Goal: Task Accomplishment & Management: Manage account settings

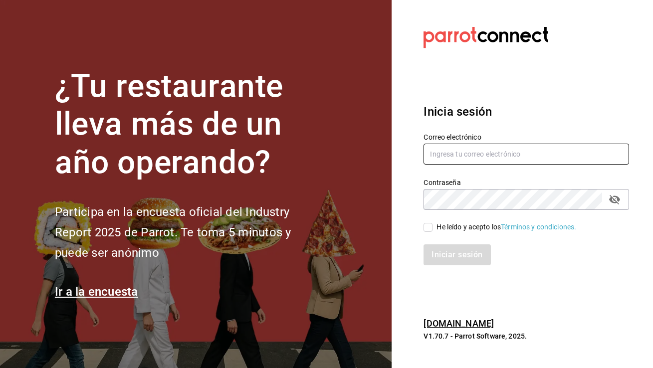
click at [446, 155] on input "text" at bounding box center [525, 154] width 205 height 21
paste input "multiuser@berrymunch.com"
type input "multiuser@berrymunch.com"
click at [425, 229] on input "He leído y acepto los Términos y condiciones." at bounding box center [427, 227] width 9 height 9
checkbox input "true"
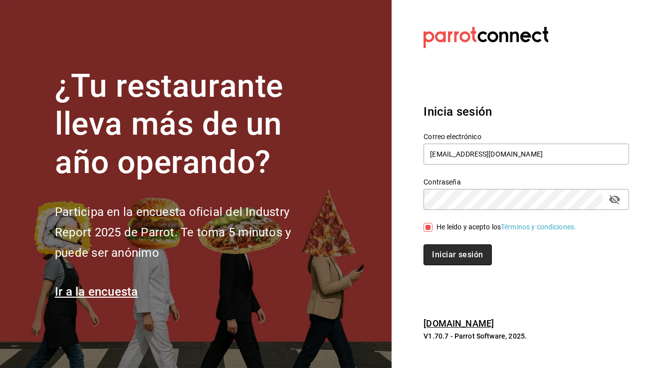
click at [455, 264] on button "Iniciar sesión" at bounding box center [457, 254] width 68 height 21
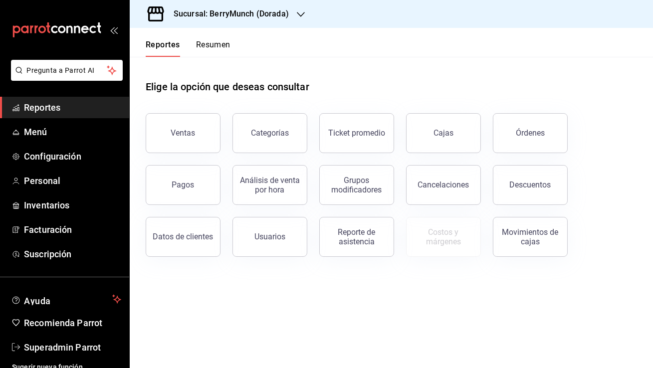
click at [284, 14] on h3 "Sucursal: BerryMunch (Dorada)" at bounding box center [227, 14] width 123 height 12
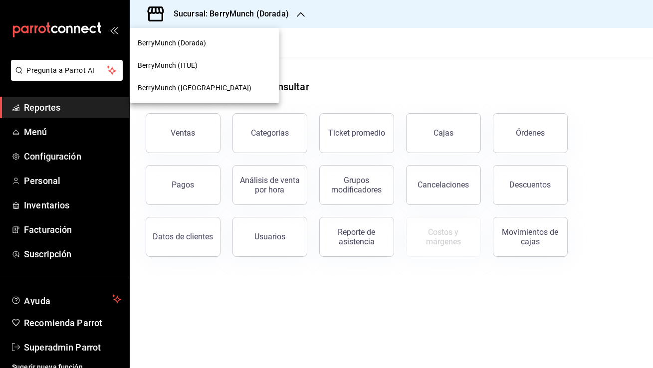
click at [294, 32] on div at bounding box center [326, 184] width 653 height 368
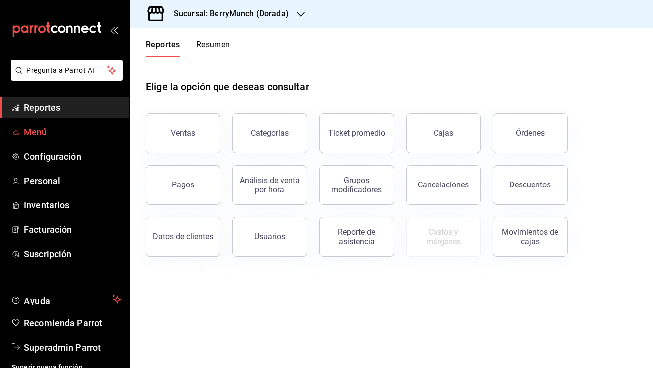
click at [76, 129] on span "Menú" at bounding box center [72, 131] width 97 height 13
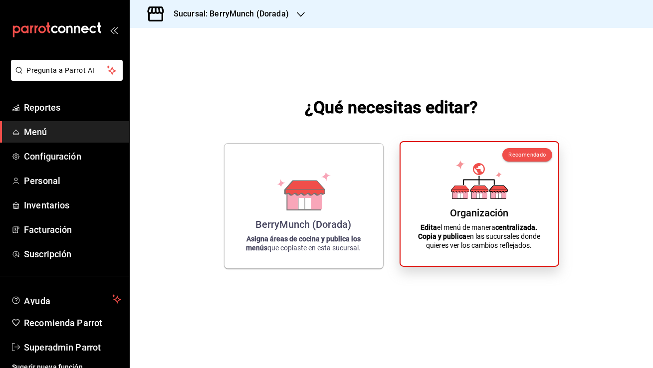
click at [439, 175] on div "Organización Edita el menú de manera centralizada. Copia y publica en las sucur…" at bounding box center [479, 204] width 134 height 108
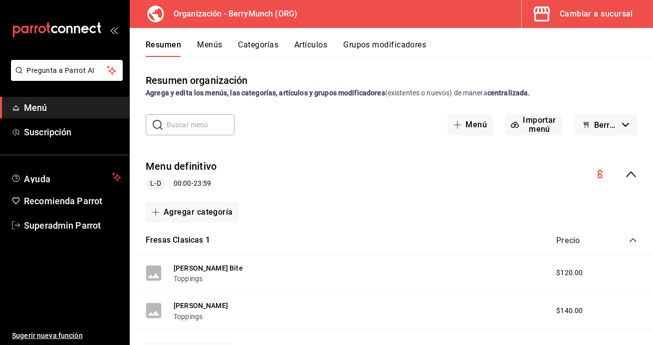
click at [217, 49] on button "Menús" at bounding box center [209, 48] width 25 height 17
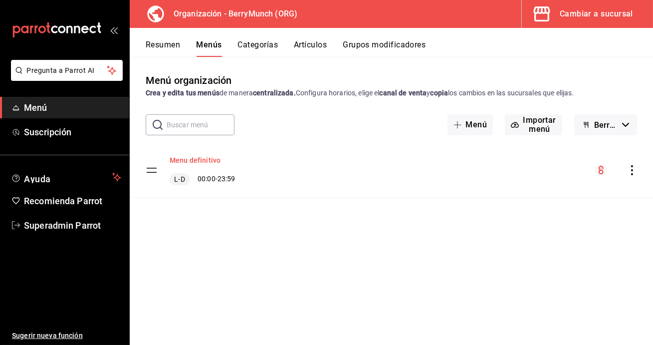
click at [189, 158] on button "Menu definitivo" at bounding box center [195, 160] width 51 height 10
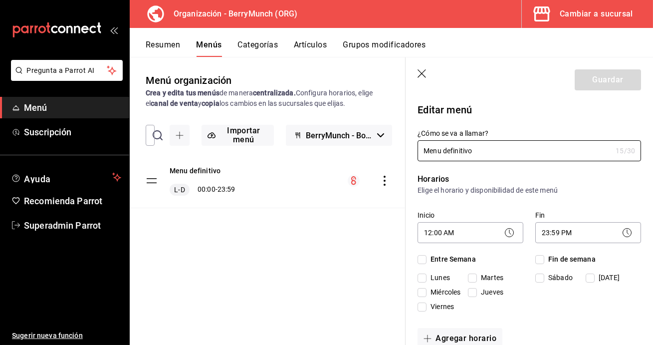
checkbox input "true"
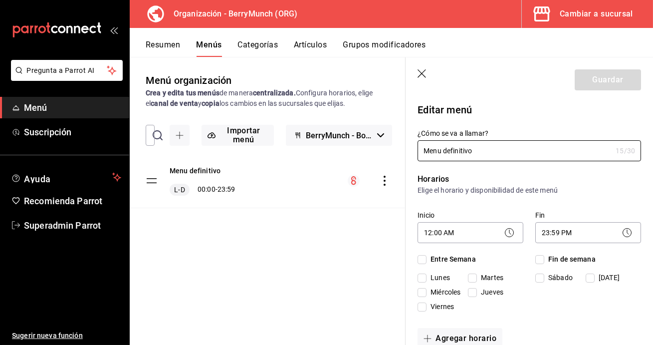
checkbox input "true"
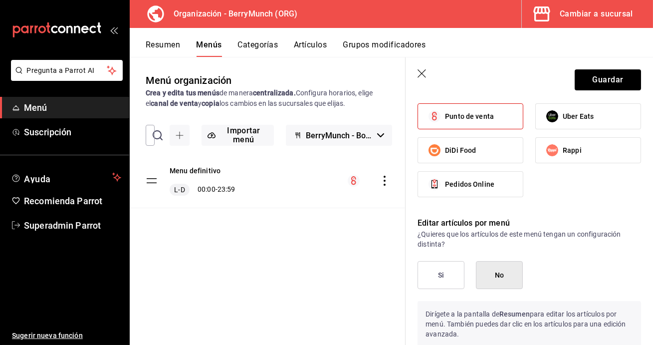
scroll to position [516, 0]
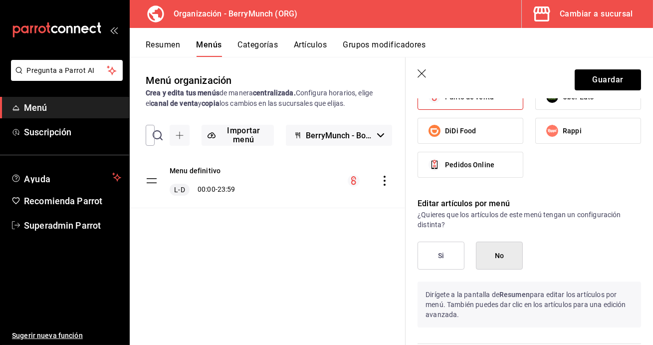
click at [419, 74] on icon "button" at bounding box center [422, 74] width 10 height 10
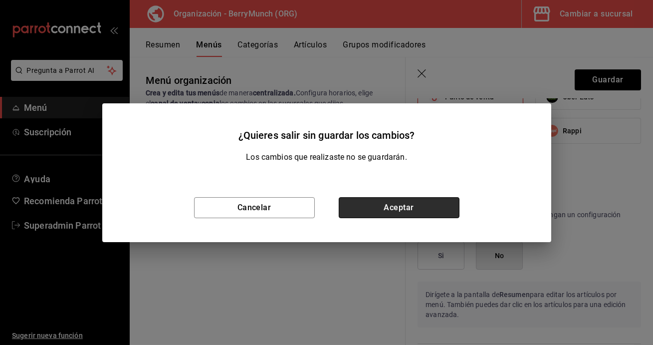
click at [375, 203] on button "Aceptar" at bounding box center [399, 207] width 121 height 21
checkbox input "false"
type input "1758917104211"
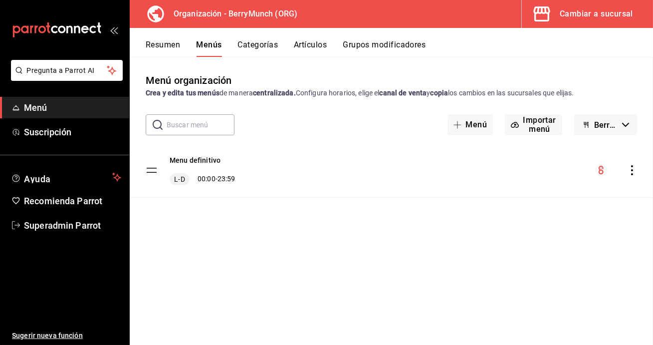
checkbox input "false"
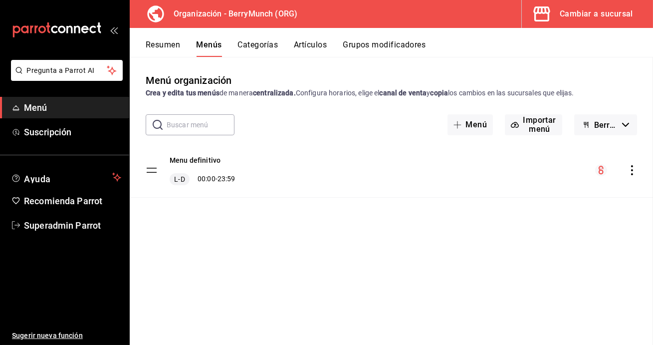
checkbox input "false"
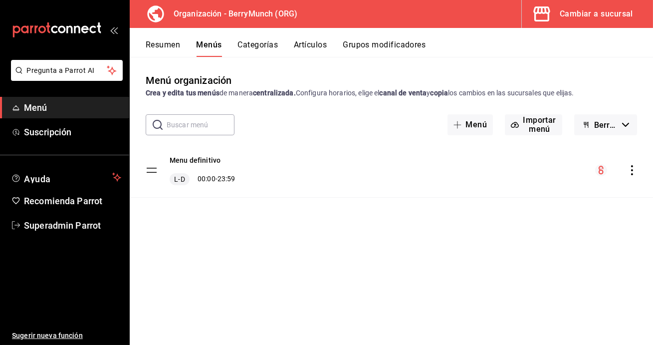
click at [169, 50] on button "Resumen" at bounding box center [163, 48] width 34 height 17
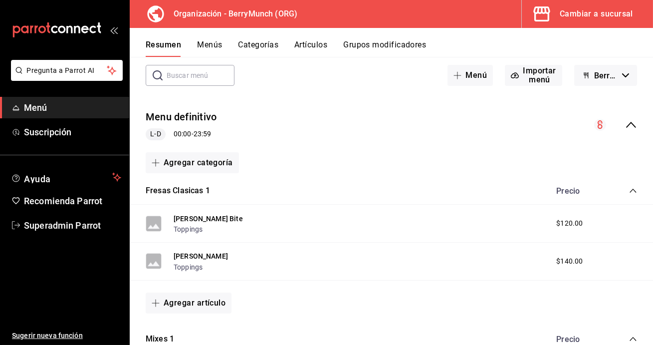
scroll to position [68, 0]
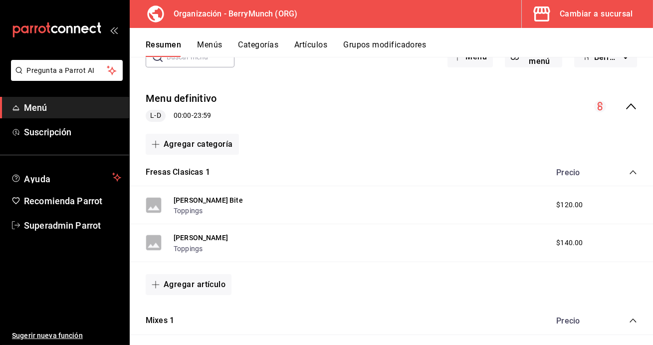
click at [218, 43] on button "Menús" at bounding box center [209, 48] width 25 height 17
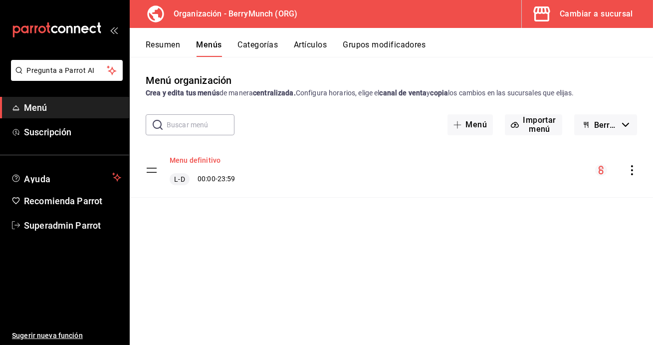
click at [204, 156] on button "Menu definitivo" at bounding box center [195, 160] width 51 height 10
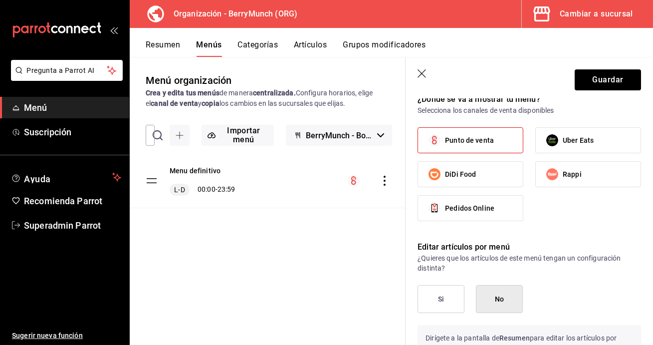
scroll to position [506, 0]
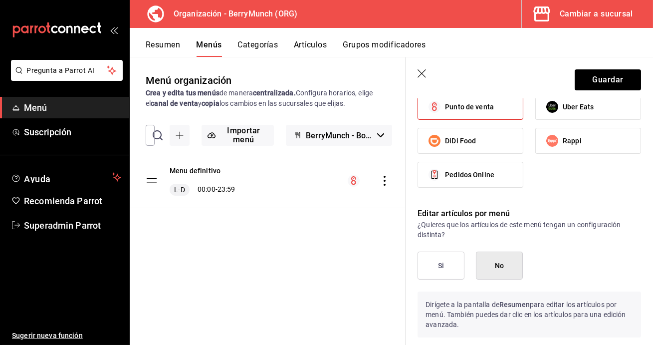
click at [443, 263] on button "Si" at bounding box center [440, 265] width 47 height 28
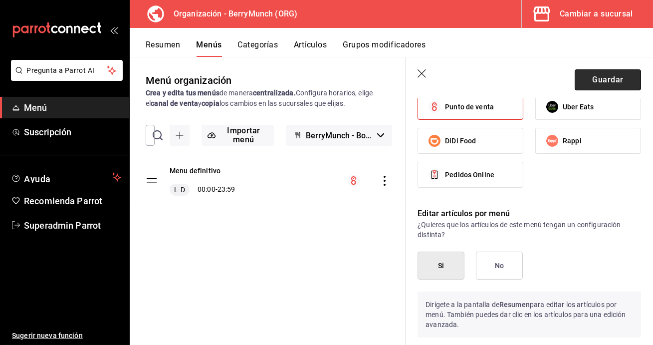
click at [598, 78] on button "Guardar" at bounding box center [608, 79] width 66 height 21
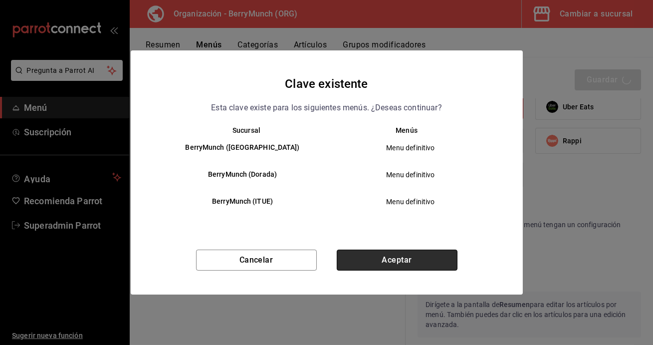
click at [398, 260] on button "Aceptar" at bounding box center [397, 259] width 121 height 21
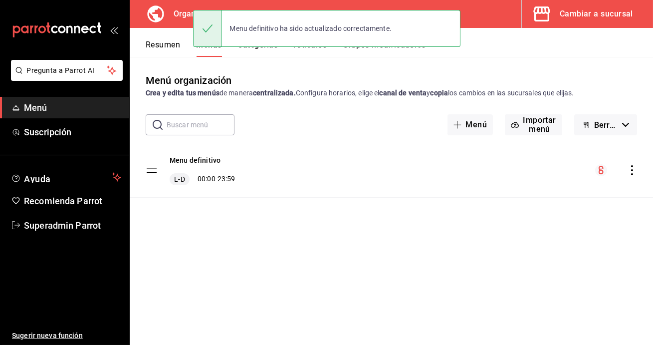
click at [163, 50] on button "Resumen" at bounding box center [163, 48] width 34 height 17
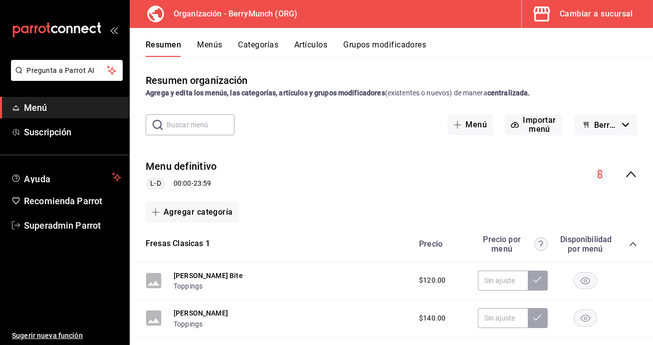
scroll to position [60, 0]
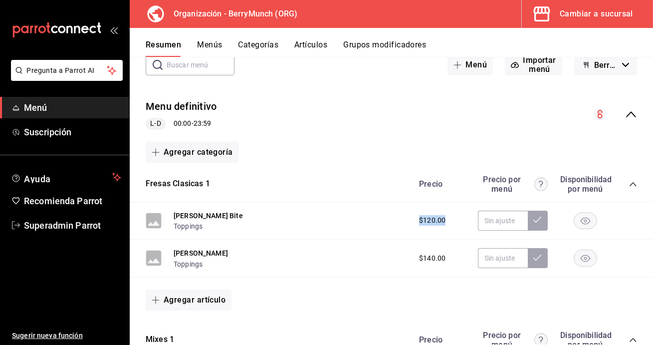
drag, startPoint x: 449, startPoint y: 220, endPoint x: 420, endPoint y: 220, distance: 28.9
click at [420, 220] on div "$120.00" at bounding box center [441, 220] width 64 height 10
click at [499, 219] on input "text" at bounding box center [503, 220] width 50 height 20
click at [536, 221] on icon at bounding box center [537, 219] width 8 height 6
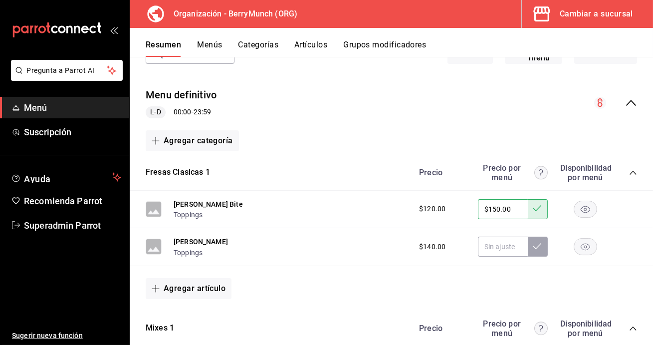
scroll to position [84, 0]
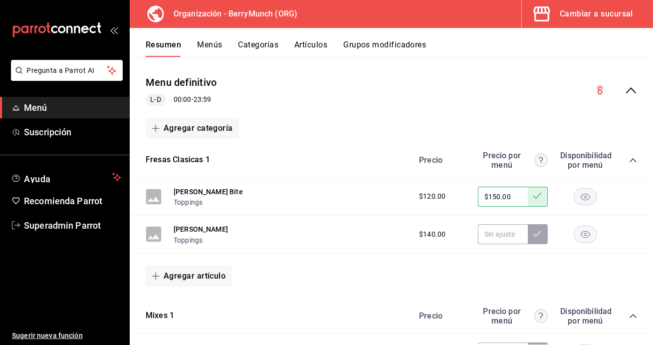
click at [590, 235] on rect "button" at bounding box center [585, 234] width 23 height 16
click at [589, 239] on rect "button" at bounding box center [585, 234] width 23 height 16
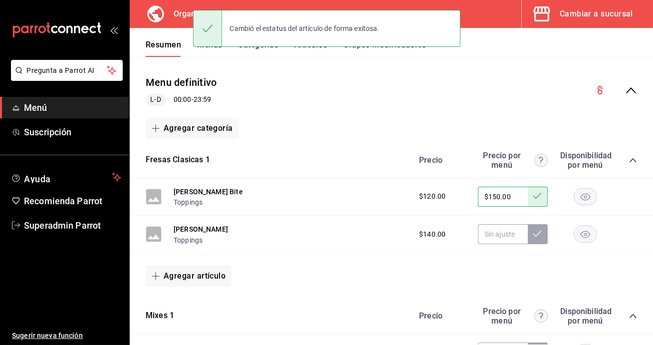
click at [521, 198] on input "$150.00" at bounding box center [503, 197] width 50 height 20
type input "$1.00"
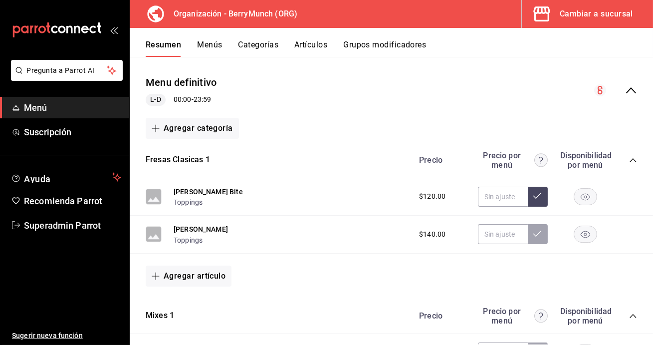
click at [540, 197] on icon at bounding box center [537, 196] width 8 height 8
click at [321, 46] on button "Artículos" at bounding box center [310, 48] width 33 height 17
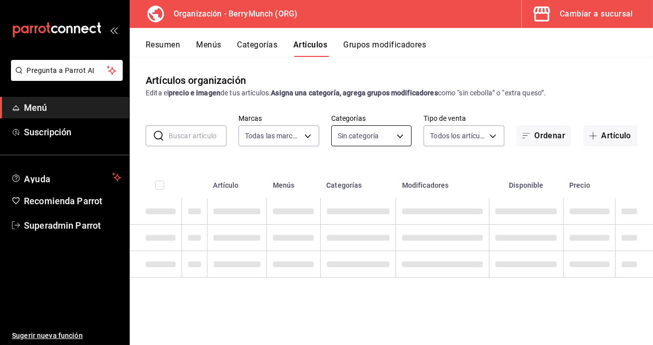
type input "6ee72f2c-8efd-45b5-a4e3-6075f88de568"
type input "287a7934-20ee-47ab-9713-089b2d8e739b,d7aff093-35c8-4967-b497-36e90df304b4,8b5da…"
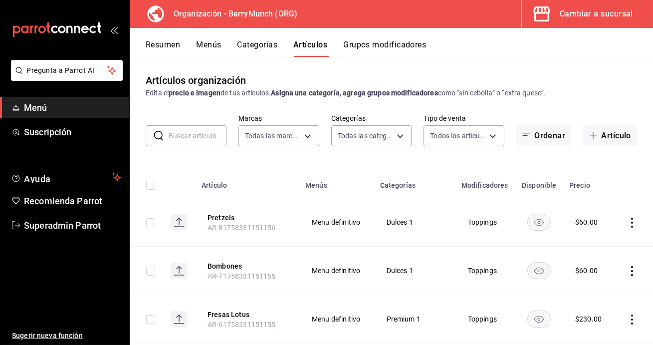
click at [262, 45] on button "Categorías" at bounding box center [257, 48] width 40 height 17
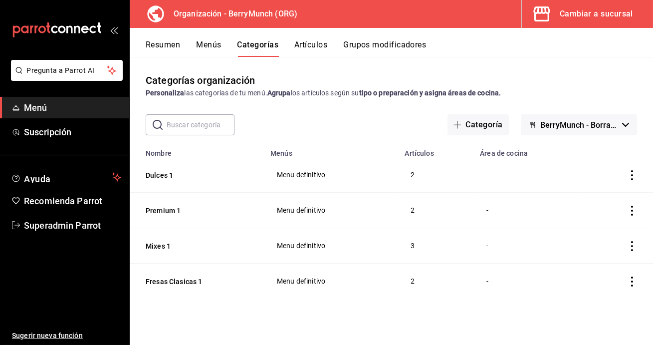
click at [320, 47] on button "Artículos" at bounding box center [310, 48] width 33 height 17
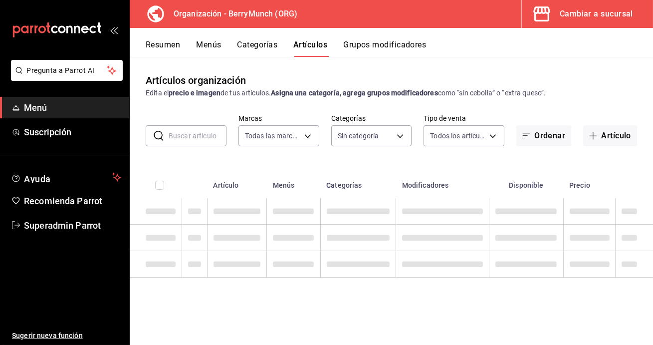
type input "6ee72f2c-8efd-45b5-a4e3-6075f88de568"
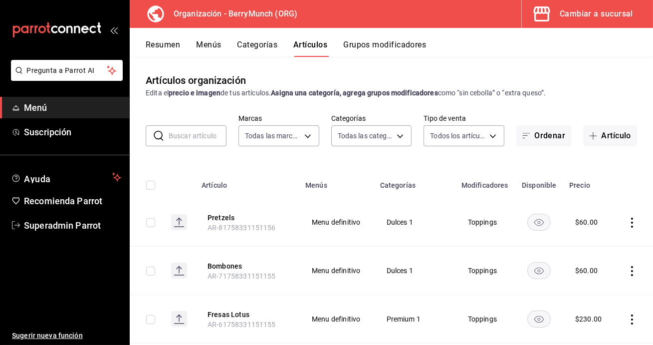
type input "287a7934-20ee-47ab-9713-089b2d8e739b,d7aff093-35c8-4967-b497-36e90df304b4,8b5da…"
click at [361, 49] on button "Grupos modificadores" at bounding box center [384, 48] width 83 height 17
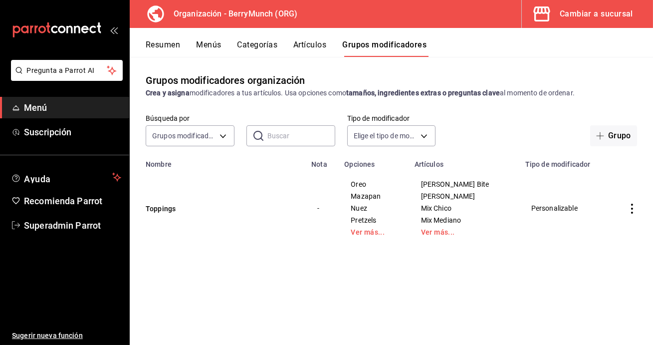
click at [313, 47] on button "Artículos" at bounding box center [309, 48] width 33 height 17
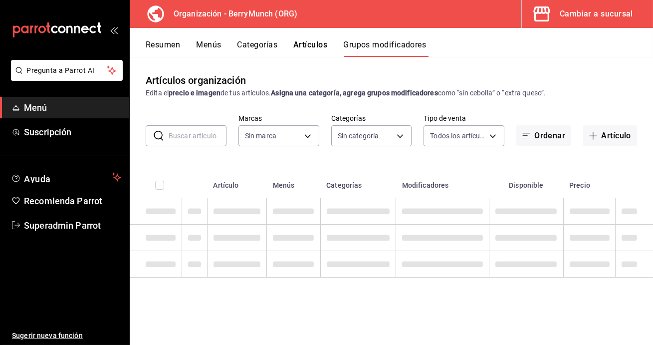
type input "6ee72f2c-8efd-45b5-a4e3-6075f88de568"
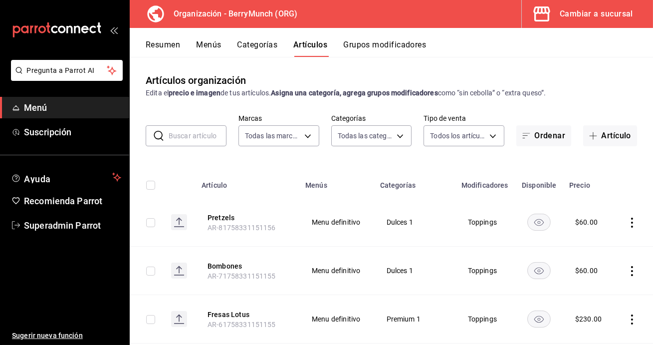
type input "287a7934-20ee-47ab-9713-089b2d8e739b,d7aff093-35c8-4967-b497-36e90df304b4,8b5da…"
click at [604, 134] on button "Artículo" at bounding box center [610, 135] width 54 height 21
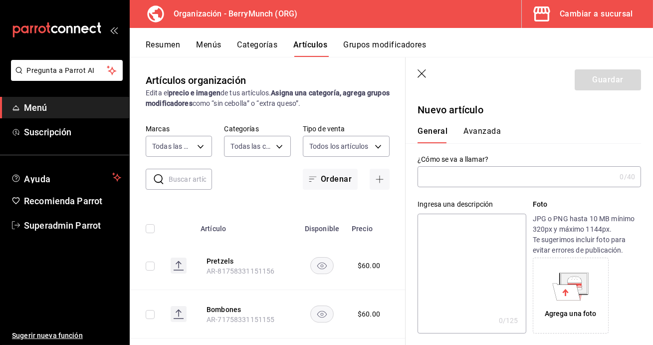
click at [468, 187] on div "0 /40 ¿Cómo se va a llamar?" at bounding box center [528, 176] width 223 height 21
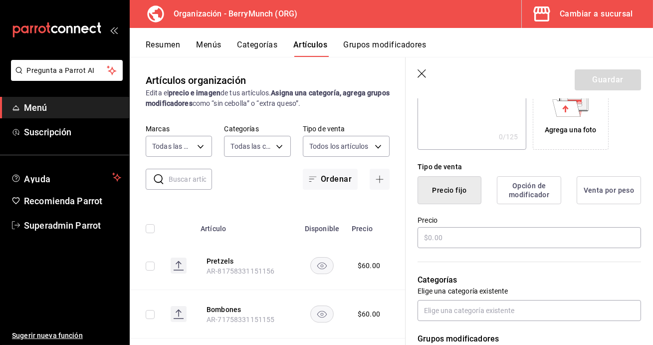
scroll to position [193, 0]
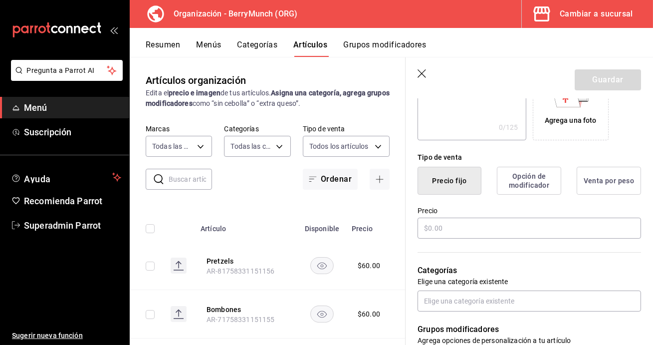
type input "2 berry bites"
click at [444, 214] on div "Precio" at bounding box center [528, 222] width 223 height 33
click at [436, 224] on input "text" at bounding box center [528, 227] width 223 height 21
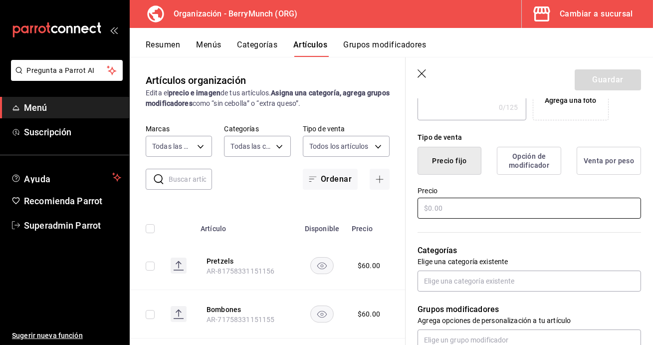
scroll to position [214, 0]
click at [418, 73] on icon "button" at bounding box center [422, 74] width 10 height 10
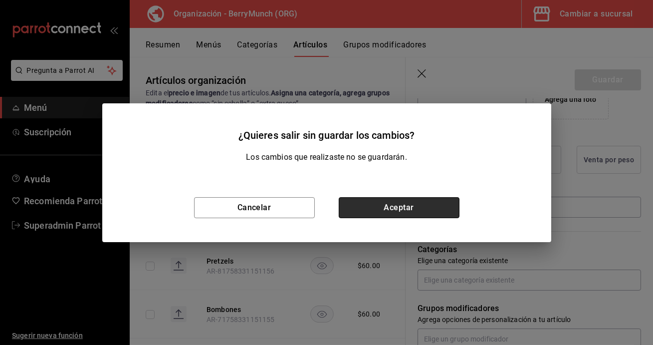
click at [377, 209] on button "Aceptar" at bounding box center [399, 207] width 121 height 21
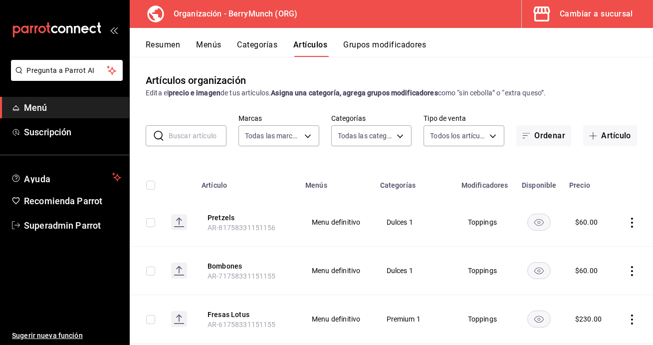
click at [261, 45] on button "Categorías" at bounding box center [257, 48] width 40 height 17
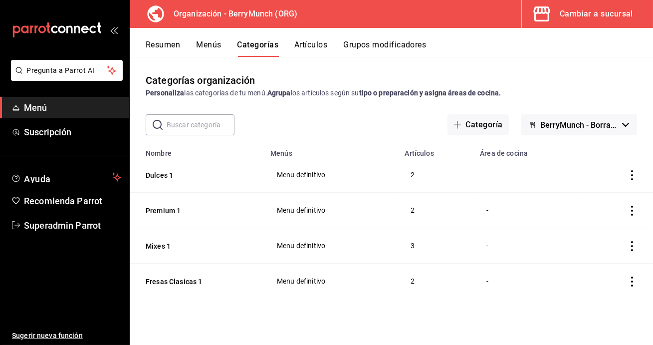
click at [620, 16] on div "Cambiar a sucursal" at bounding box center [596, 14] width 73 height 14
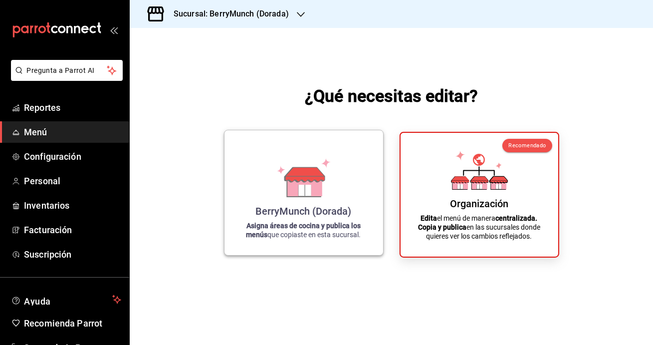
click at [276, 185] on icon at bounding box center [303, 177] width 57 height 39
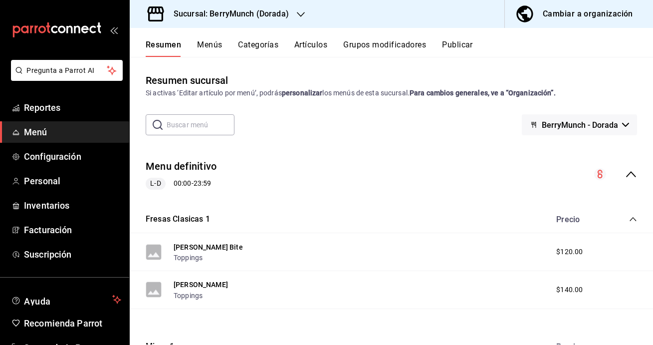
click at [269, 42] on button "Categorías" at bounding box center [258, 48] width 40 height 17
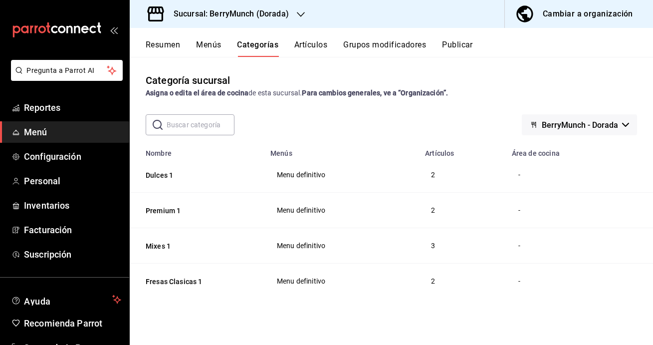
click at [617, 126] on span "BerryMunch - Dorada" at bounding box center [580, 124] width 76 height 9
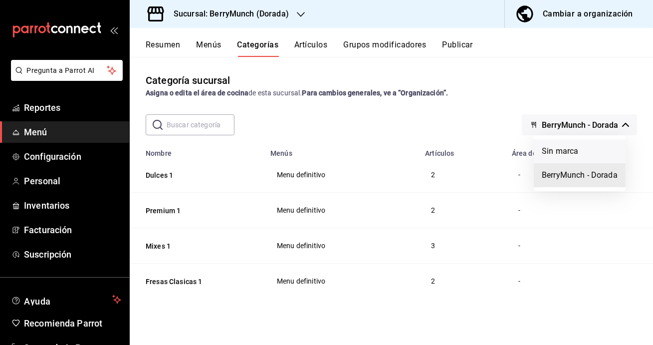
click at [589, 152] on li "Sin marca" at bounding box center [580, 151] width 92 height 24
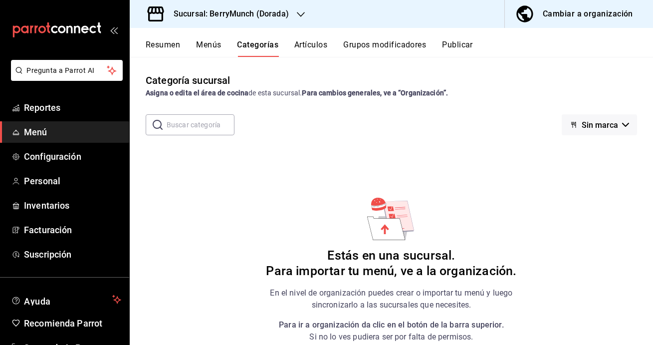
click at [610, 125] on span "Sin marca" at bounding box center [600, 124] width 36 height 9
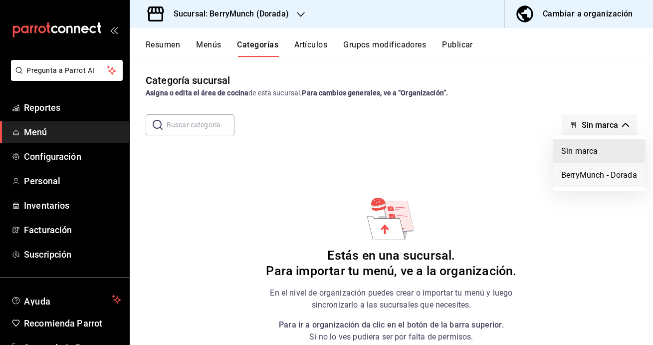
click at [585, 183] on li "BerryMunch - Dorada" at bounding box center [599, 175] width 92 height 24
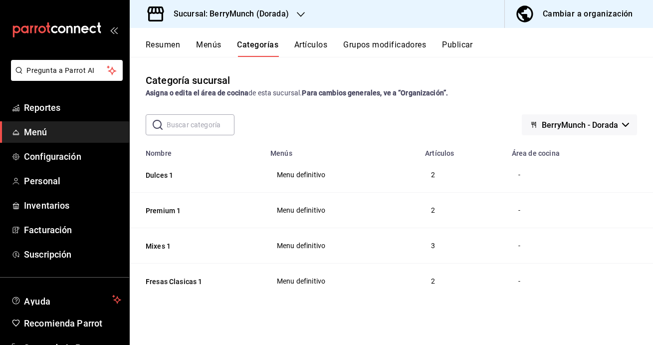
click at [206, 12] on h3 "Sucursal: BerryMunch (Dorada)" at bounding box center [227, 14] width 123 height 12
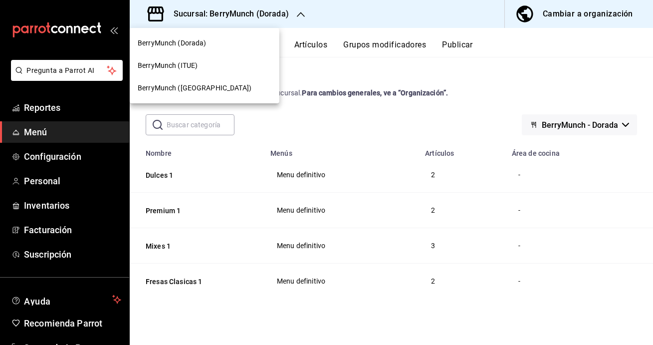
click at [203, 88] on span "BerryMunch ([GEOGRAPHIC_DATA])" at bounding box center [195, 88] width 114 height 10
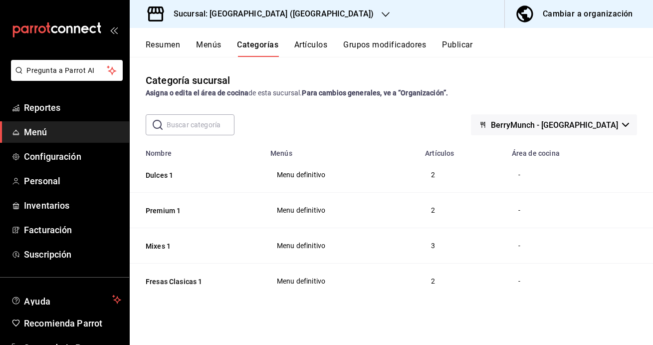
click at [576, 127] on span "BerryMunch - Angelopolis" at bounding box center [554, 124] width 127 height 9
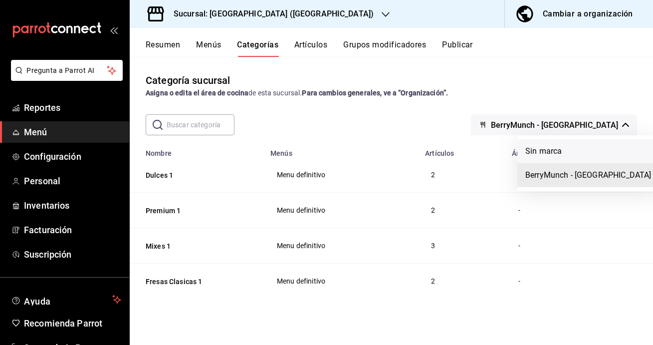
click at [566, 152] on li "Sin marca" at bounding box center [588, 151] width 142 height 24
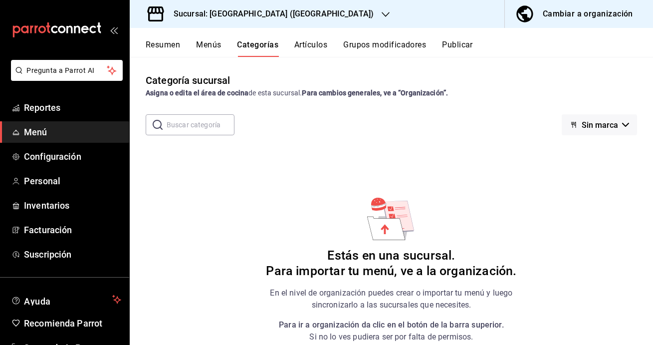
click at [588, 129] on span "Sin marca" at bounding box center [600, 124] width 36 height 9
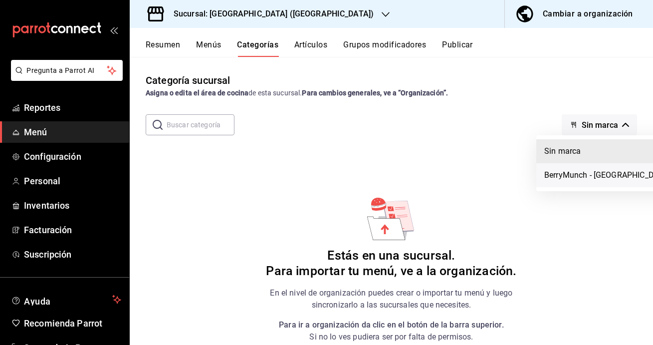
click at [568, 172] on li "BerryMunch - Angelopolis" at bounding box center [607, 175] width 142 height 24
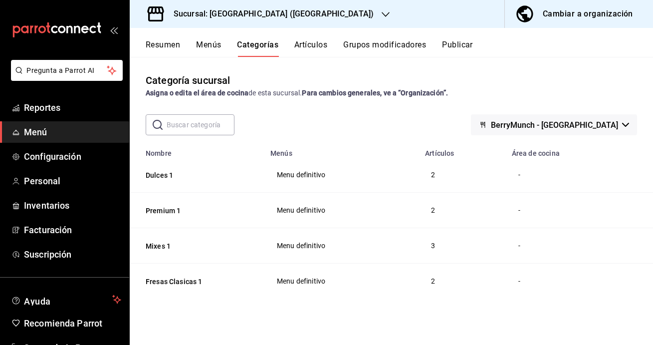
click at [309, 48] on button "Artículos" at bounding box center [310, 48] width 33 height 17
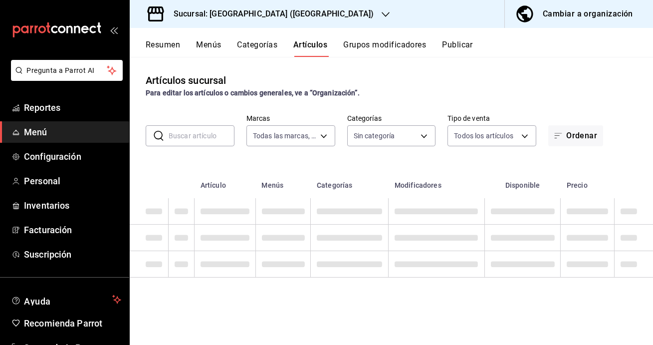
type input "20e08ade-61cf-4d69-976c-8f6225fb75b8"
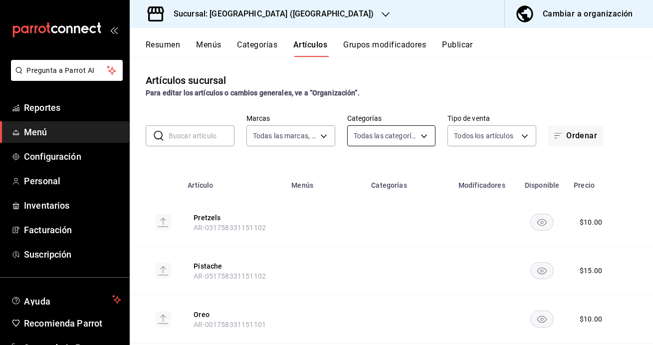
type input "008a2921-eb3c-4f61-ba0d-3e9176fc91e6,c99439d5-4def-4b42-a1bd-2cc5e4a21478,2cc68…"
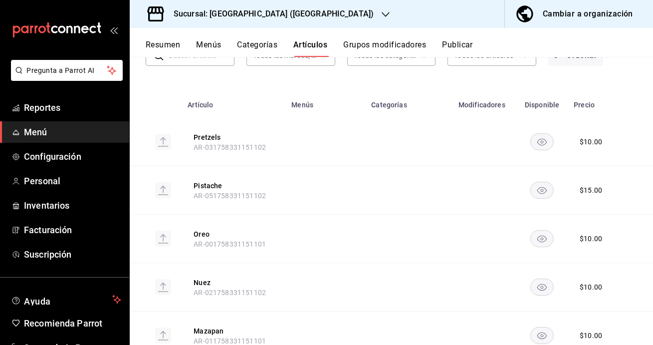
scroll to position [37, 0]
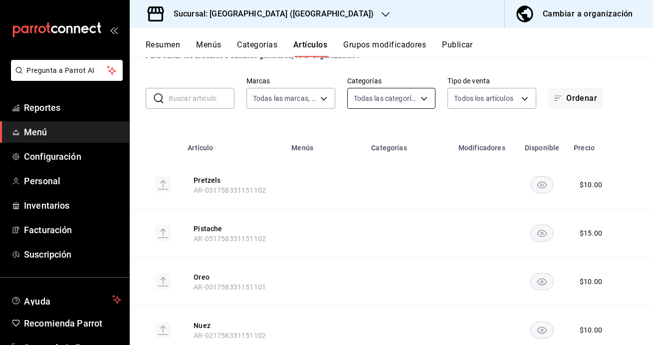
click at [368, 105] on body "Pregunta a Parrot AI Reportes Menú Configuración Personal Inventarios Facturaci…" at bounding box center [326, 172] width 653 height 345
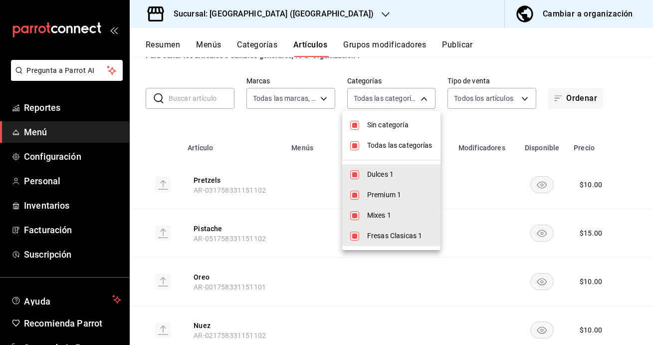
click at [289, 10] on div at bounding box center [326, 172] width 653 height 345
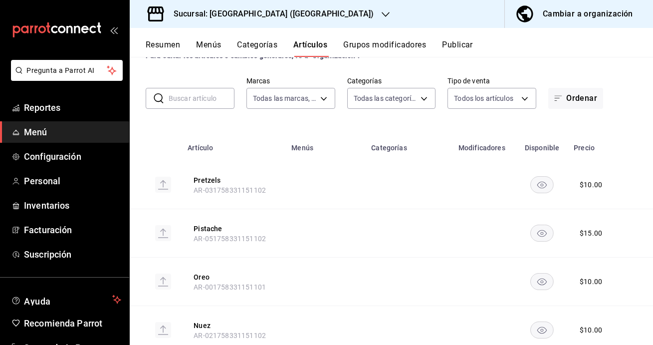
click at [289, 10] on h3 "Sucursal: BerryMunch (Angelopolis)" at bounding box center [270, 14] width 208 height 12
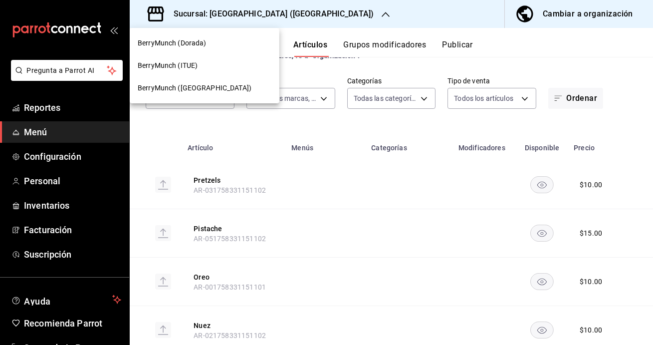
click at [224, 46] on div "BerryMunch (Dorada)" at bounding box center [205, 43] width 134 height 10
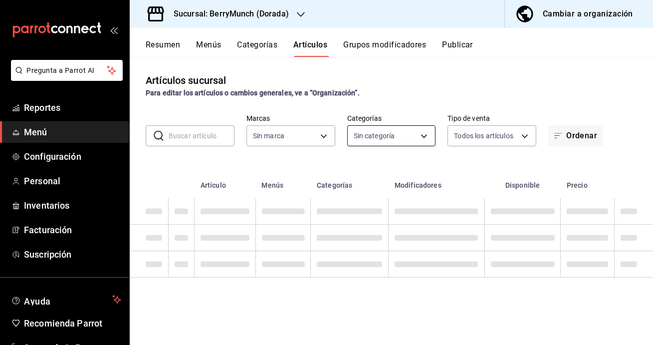
type input "c7d6fc02-763a-4abc-88e3-6b562b0cf38b,9fd3e593-3ac7-40e2-983f-ab1e0298e2e0,5d545…"
click at [412, 135] on body "Pregunta a Parrot AI Reportes Menú Configuración Personal Inventarios Facturaci…" at bounding box center [326, 172] width 653 height 345
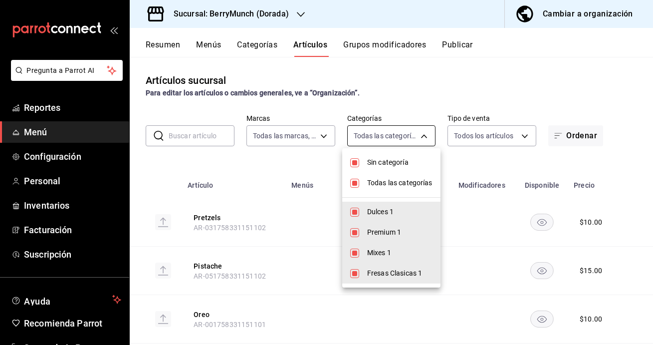
type input "ea997a62-9d9d-43be-9697-1413008728fe"
click at [412, 75] on div at bounding box center [326, 172] width 653 height 345
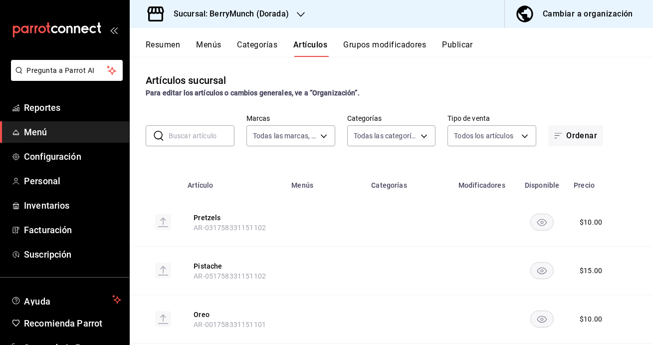
click at [572, 19] on div "Cambiar a organización" at bounding box center [588, 14] width 90 height 14
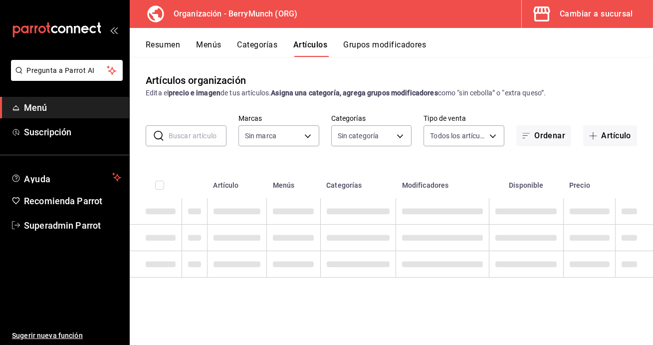
type input "287a7934-20ee-47ab-9713-089b2d8e739b,d7aff093-35c8-4967-b497-36e90df304b4,8b5da…"
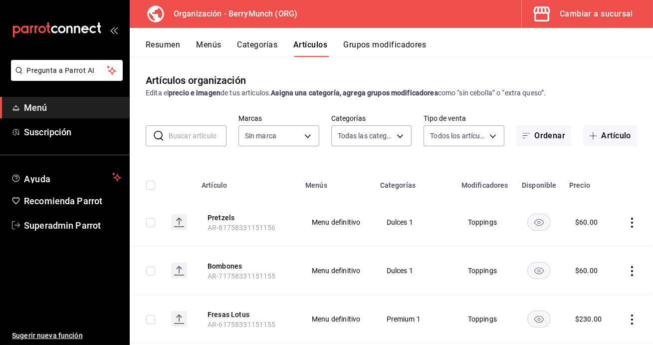
type input "6ee72f2c-8efd-45b5-a4e3-6075f88de568"
click at [254, 47] on button "Categorías" at bounding box center [257, 48] width 40 height 17
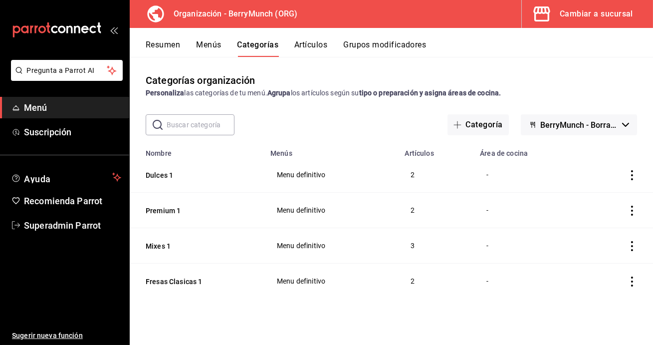
click at [594, 131] on button "BerryMunch - Borrador" at bounding box center [579, 124] width 116 height 21
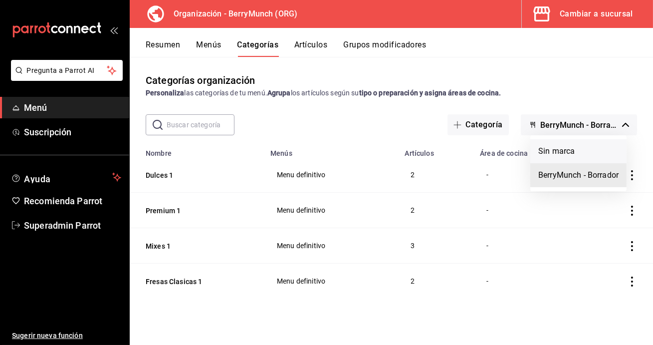
click at [588, 152] on li "Sin marca" at bounding box center [578, 151] width 96 height 24
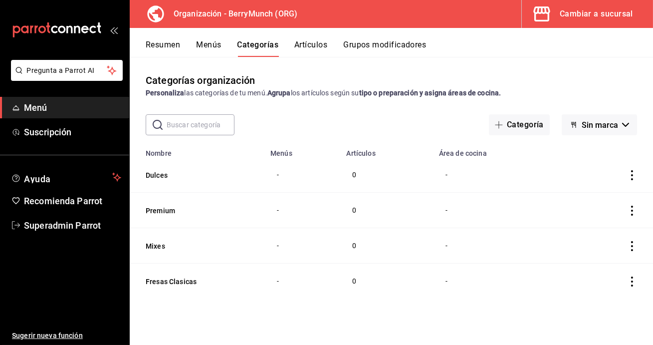
click at [635, 176] on icon "actions" at bounding box center [632, 175] width 10 height 10
click at [606, 240] on span "Eliminar" at bounding box center [601, 239] width 25 height 8
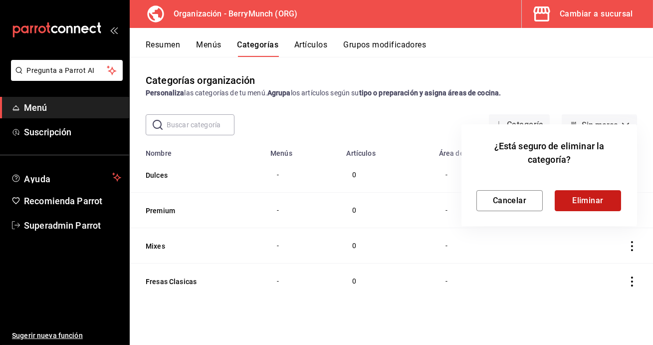
click at [589, 200] on button "Eliminar" at bounding box center [588, 200] width 66 height 21
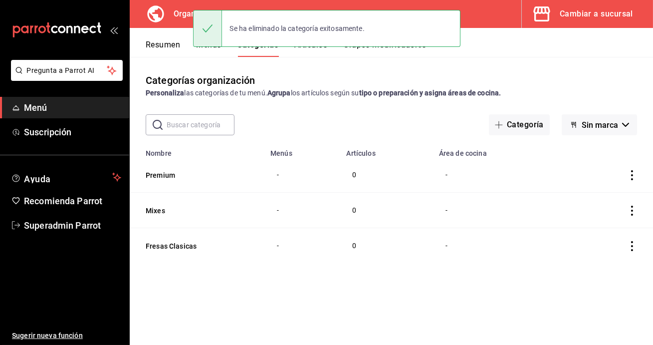
click at [616, 123] on span "Sin marca" at bounding box center [600, 124] width 36 height 9
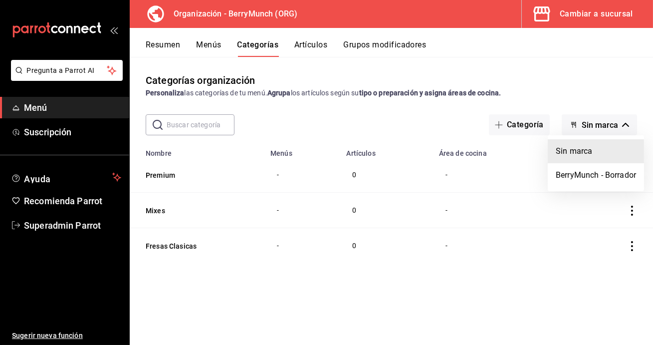
click at [548, 210] on div at bounding box center [326, 172] width 653 height 345
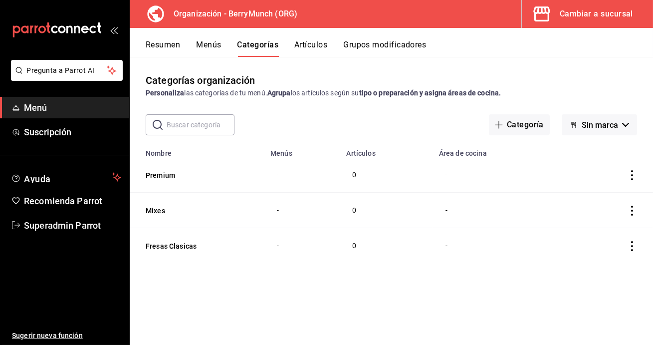
click at [606, 121] on span "Sin marca" at bounding box center [600, 124] width 36 height 9
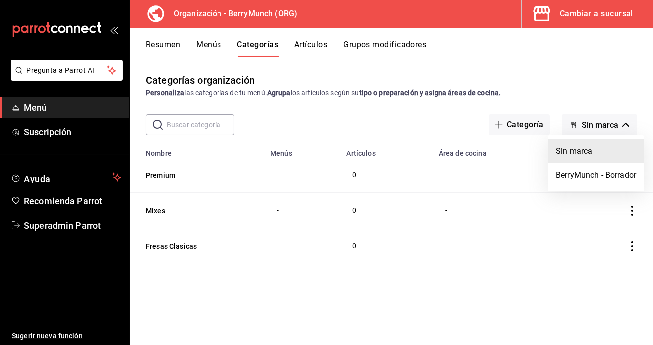
click at [510, 208] on div at bounding box center [326, 172] width 653 height 345
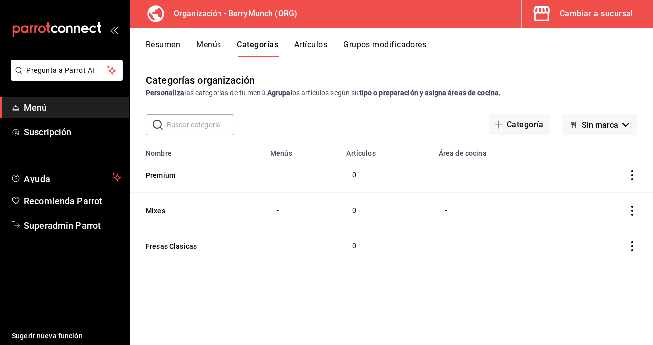
click at [632, 177] on icon "actions" at bounding box center [632, 175] width 10 height 10
click at [591, 237] on span "Eliminar" at bounding box center [601, 239] width 25 height 8
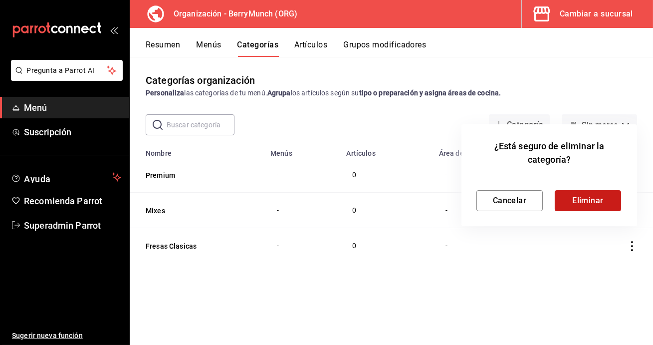
click at [582, 196] on button "Eliminar" at bounding box center [588, 200] width 66 height 21
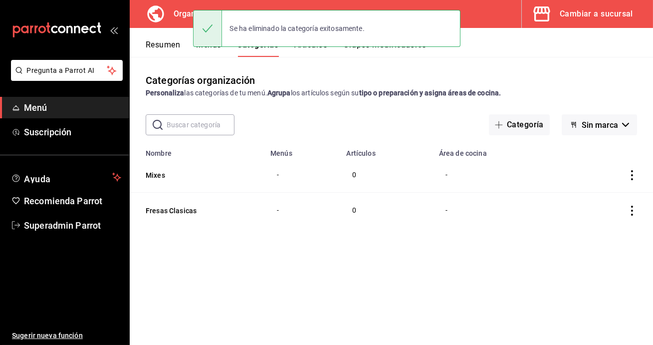
click at [628, 176] on icon "actions" at bounding box center [632, 175] width 10 height 10
click at [605, 241] on span "Eliminar" at bounding box center [601, 239] width 25 height 8
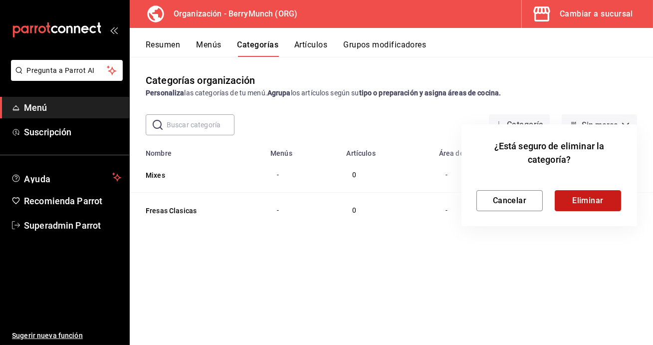
click at [600, 203] on button "Eliminar" at bounding box center [588, 200] width 66 height 21
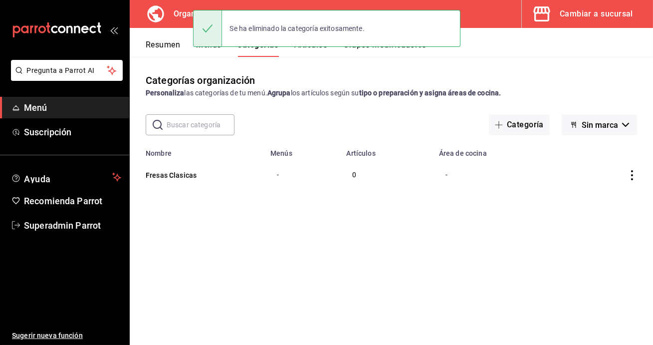
click at [628, 178] on icon "actions" at bounding box center [632, 175] width 10 height 10
click at [603, 236] on span "Eliminar" at bounding box center [601, 239] width 25 height 8
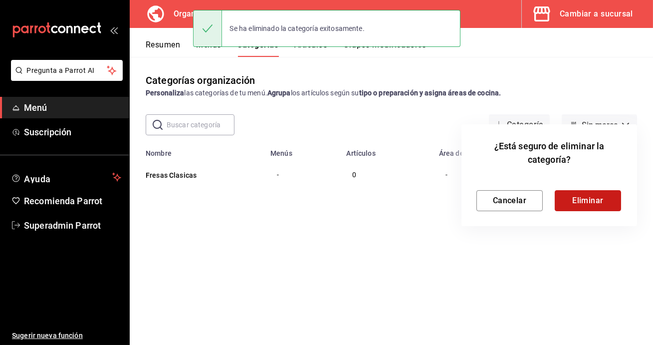
click at [605, 203] on button "Eliminar" at bounding box center [588, 200] width 66 height 21
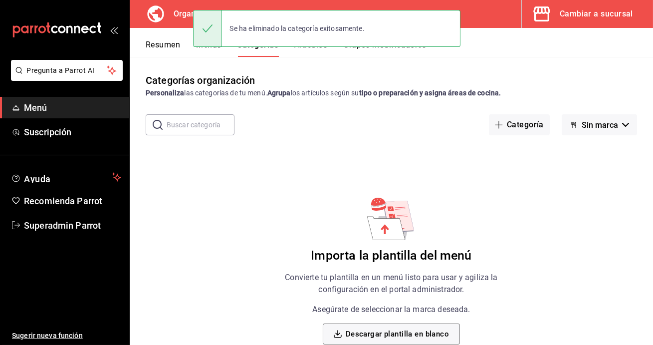
click at [604, 126] on span "Sin marca" at bounding box center [600, 124] width 36 height 9
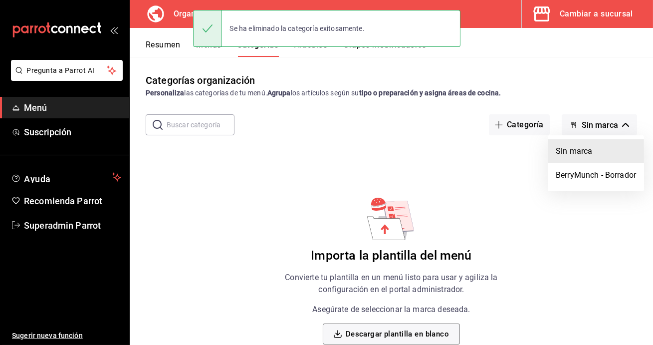
click at [584, 187] on ul "Sin marca BerryMunch - Borrador" at bounding box center [596, 163] width 96 height 56
click at [580, 175] on li "BerryMunch - Borrador" at bounding box center [596, 175] width 96 height 24
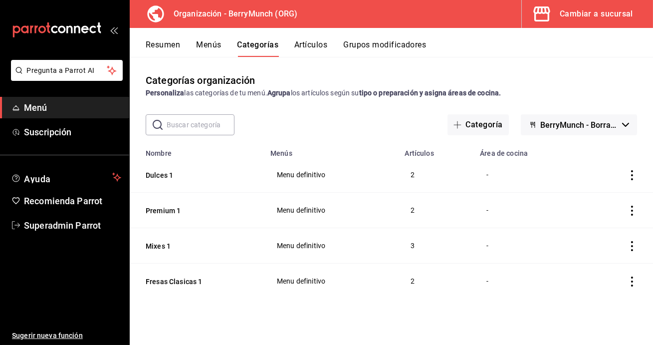
click at [632, 176] on icon "actions" at bounding box center [632, 175] width 10 height 10
click at [601, 232] on li "Eliminar" at bounding box center [593, 239] width 60 height 20
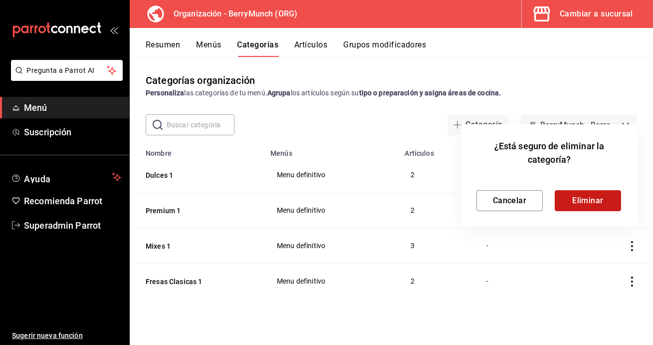
click at [575, 199] on button "Eliminar" at bounding box center [588, 200] width 66 height 21
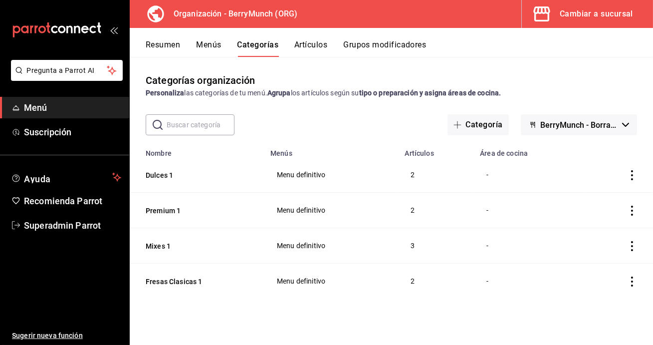
click at [358, 144] on th "Menús" at bounding box center [331, 150] width 134 height 14
click at [163, 177] on button "Dulces 1" at bounding box center [196, 175] width 100 height 10
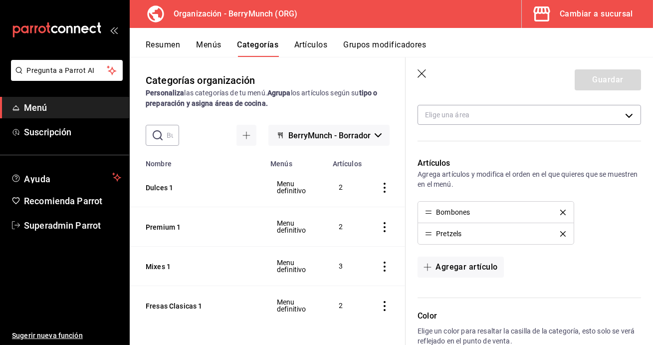
scroll to position [227, 0]
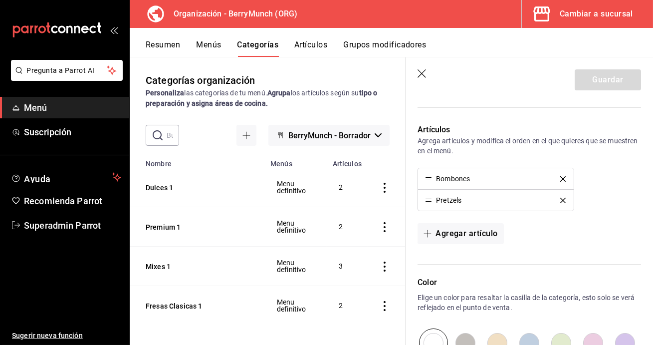
click at [421, 76] on icon "button" at bounding box center [422, 74] width 10 height 10
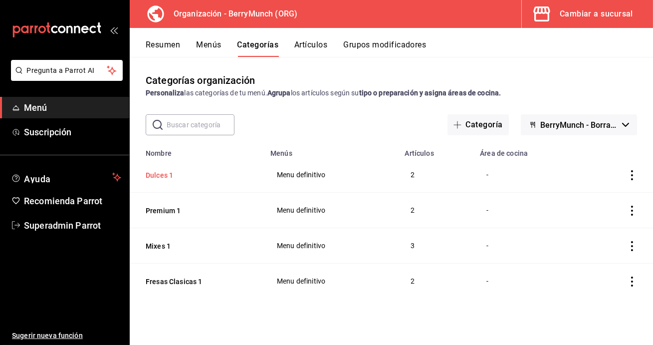
click at [163, 173] on button "Dulces 1" at bounding box center [196, 175] width 100 height 10
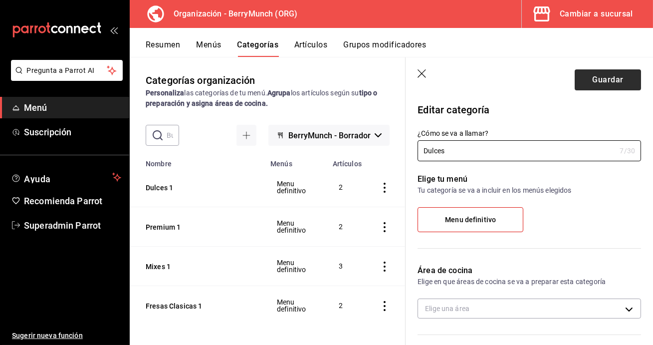
type input "Dulces"
click at [584, 87] on button "Guardar" at bounding box center [608, 79] width 66 height 21
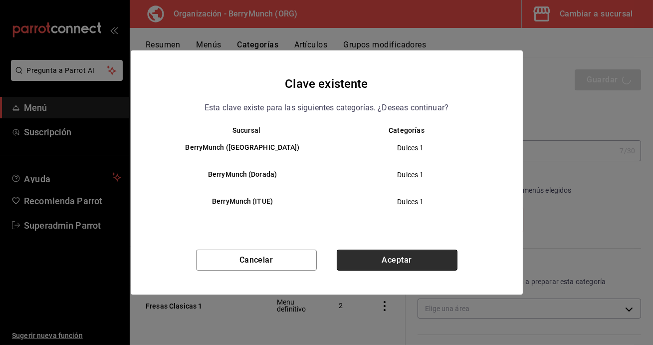
click at [385, 264] on button "Aceptar" at bounding box center [397, 259] width 121 height 21
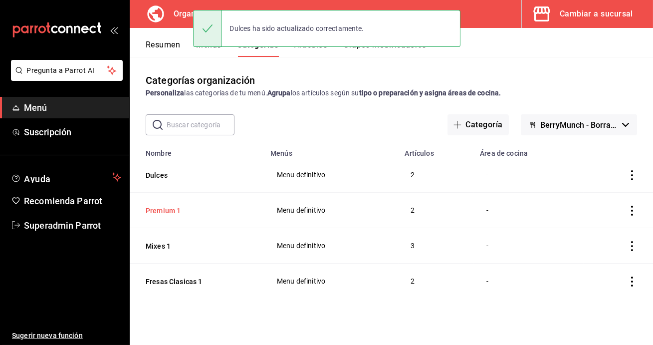
click at [169, 210] on button "Premium 1" at bounding box center [196, 210] width 100 height 10
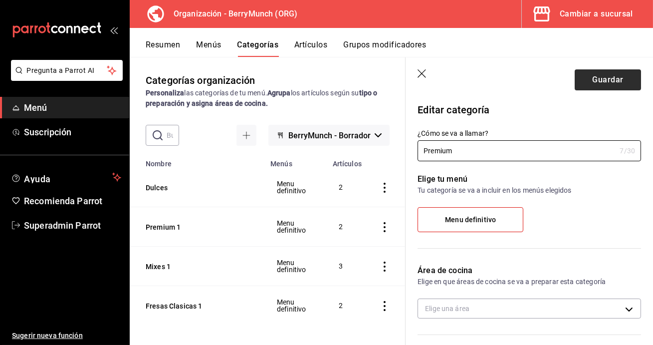
type input "Premium"
click at [592, 79] on button "Guardar" at bounding box center [608, 79] width 66 height 21
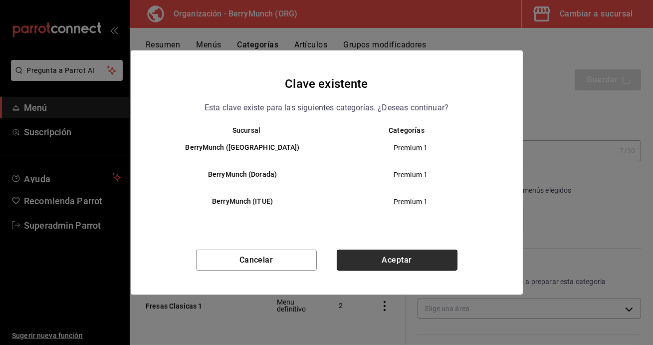
click at [426, 252] on button "Aceptar" at bounding box center [397, 259] width 121 height 21
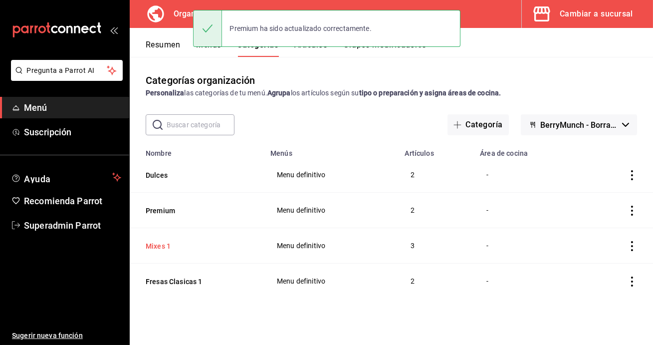
click at [157, 246] on button "Mixes 1" at bounding box center [196, 246] width 100 height 10
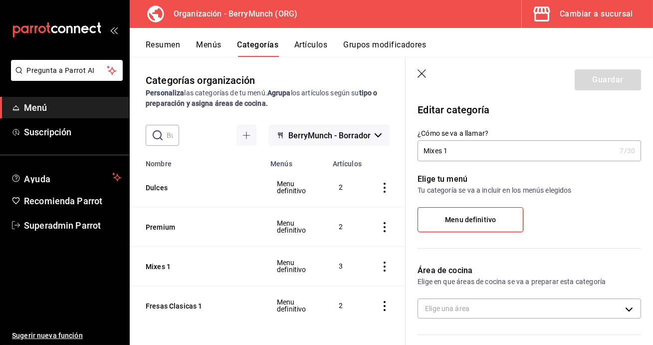
click at [479, 158] on input "Mixes 1" at bounding box center [516, 151] width 198 height 20
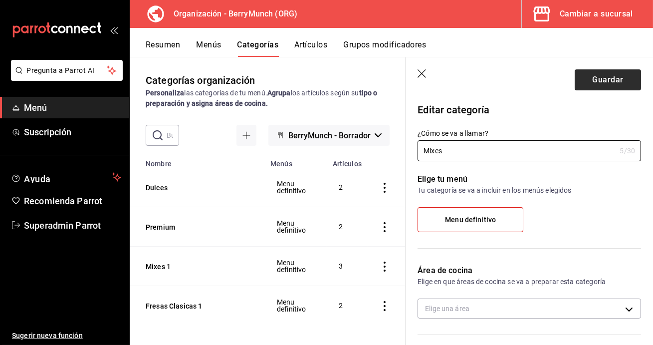
type input "Mixes"
click at [588, 85] on button "Guardar" at bounding box center [608, 79] width 66 height 21
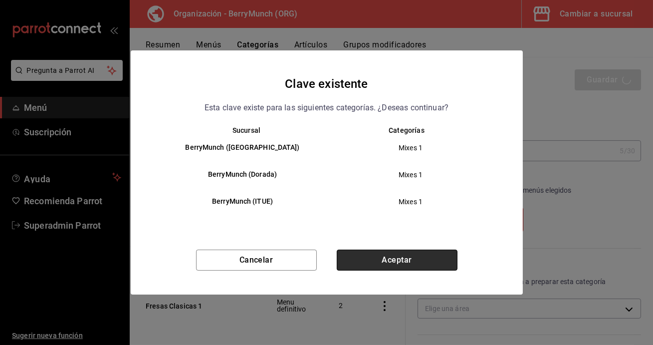
click at [367, 259] on button "Aceptar" at bounding box center [397, 259] width 121 height 21
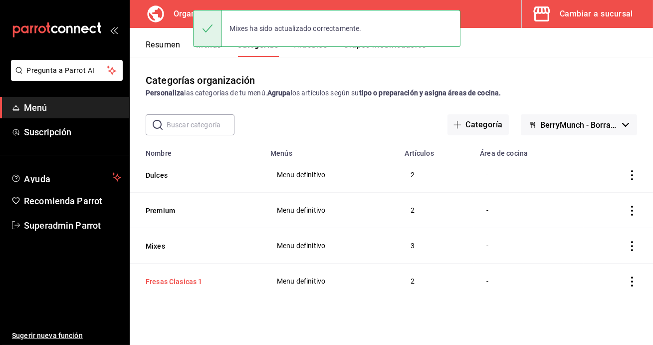
click at [179, 282] on button "Fresas Clasicas 1" at bounding box center [196, 281] width 100 height 10
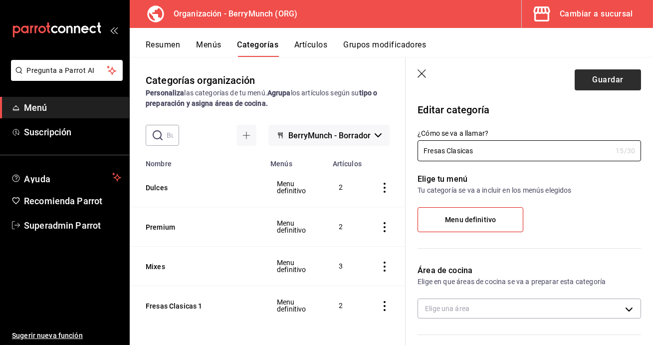
type input "Fresas Clasicas"
click at [588, 85] on button "Guardar" at bounding box center [608, 79] width 66 height 21
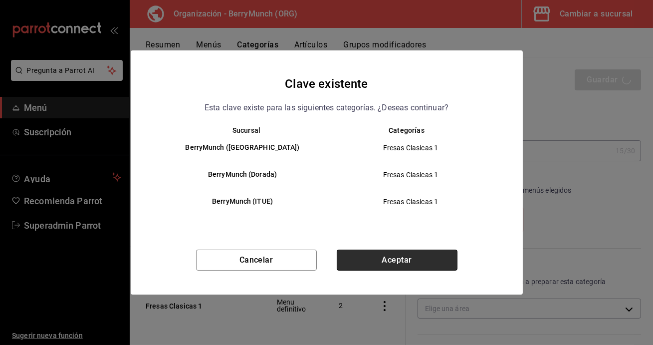
click at [416, 262] on button "Aceptar" at bounding box center [397, 259] width 121 height 21
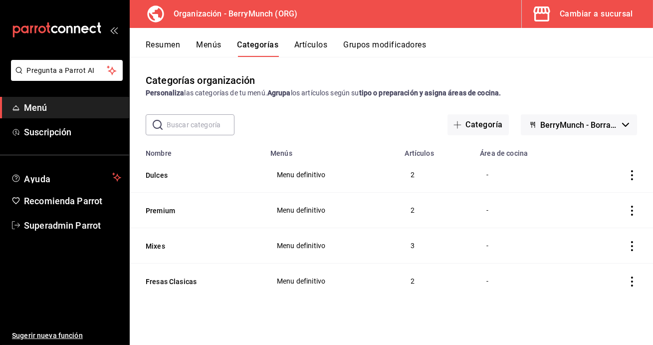
click at [323, 43] on button "Artículos" at bounding box center [310, 48] width 33 height 17
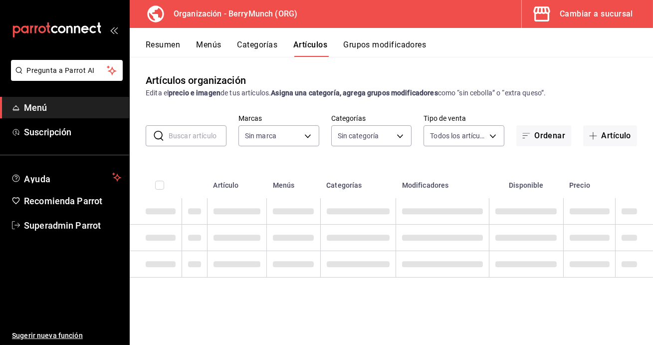
click at [376, 44] on button "Grupos modificadores" at bounding box center [384, 48] width 83 height 17
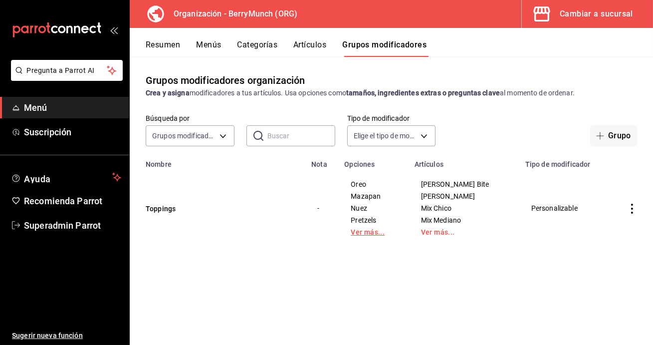
click at [380, 231] on link "Ver más..." at bounding box center [373, 231] width 45 height 7
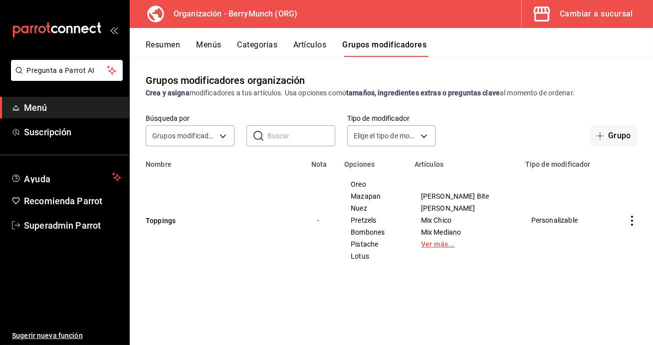
click at [452, 245] on link "Ver más..." at bounding box center [464, 243] width 86 height 7
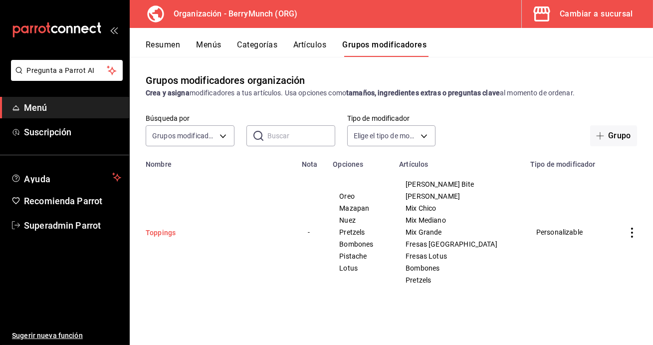
click at [161, 229] on button "Toppings" at bounding box center [206, 232] width 120 height 10
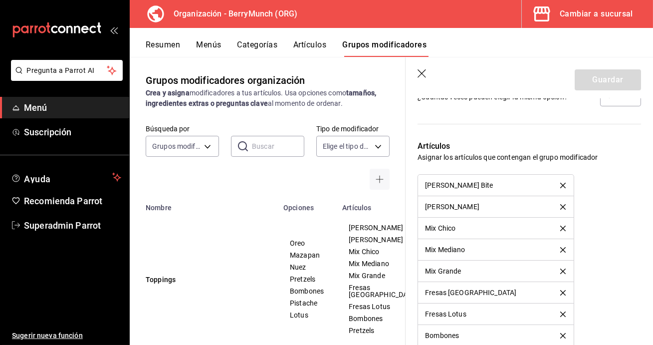
scroll to position [805, 0]
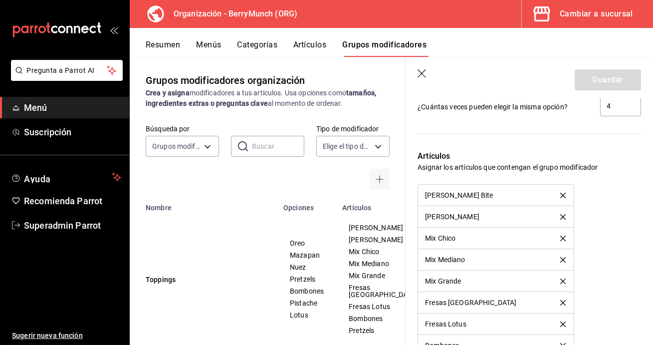
click at [422, 71] on icon "button" at bounding box center [422, 74] width 10 height 10
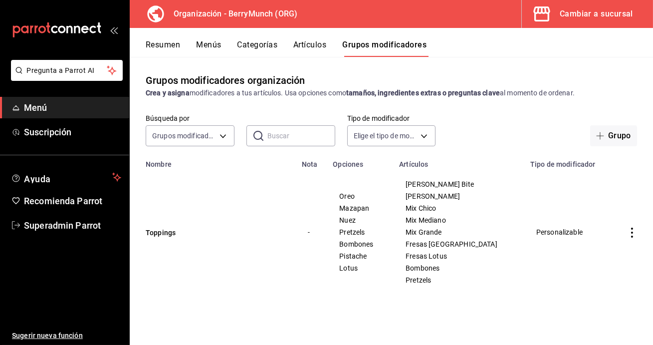
click at [217, 44] on button "Menús" at bounding box center [208, 48] width 25 height 17
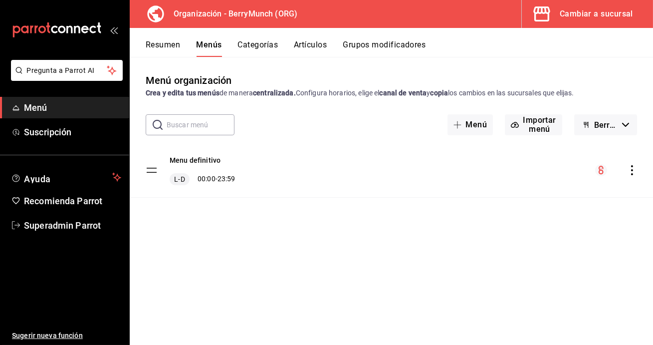
click at [632, 168] on icon "actions" at bounding box center [632, 170] width 10 height 10
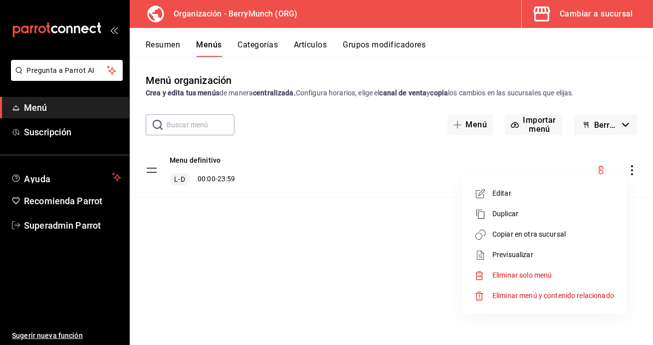
click at [367, 270] on div at bounding box center [326, 172] width 653 height 345
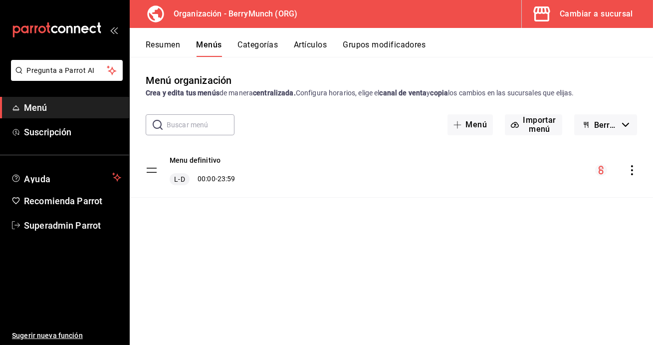
click at [635, 169] on icon "actions" at bounding box center [632, 170] width 10 height 10
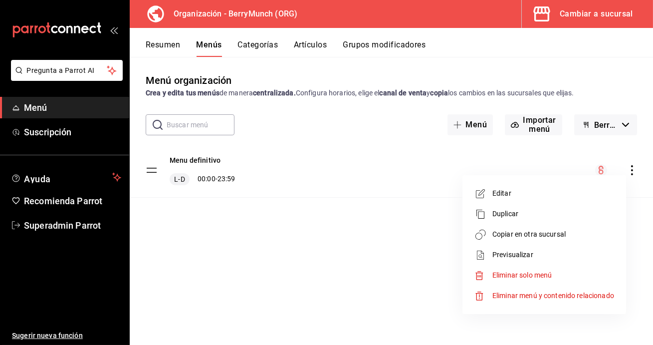
click at [552, 232] on span "Copiar en otra sucursal" at bounding box center [553, 234] width 122 height 10
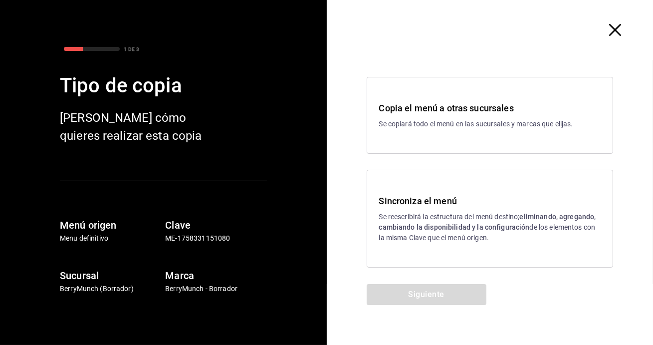
click at [449, 211] on p "Se reescribirá la estructura del menú destino; eliminando, agregando, cambiando…" at bounding box center [490, 226] width 222 height 31
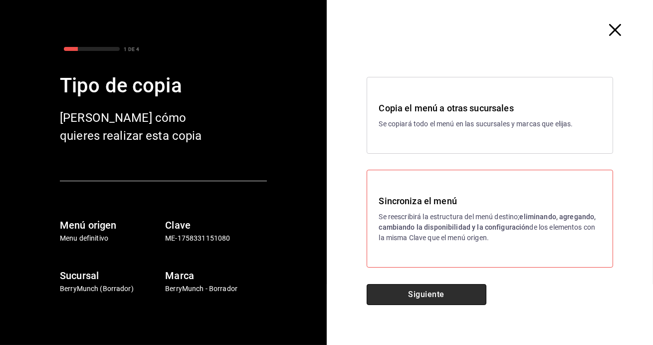
click at [413, 293] on button "Siguiente" at bounding box center [427, 294] width 120 height 21
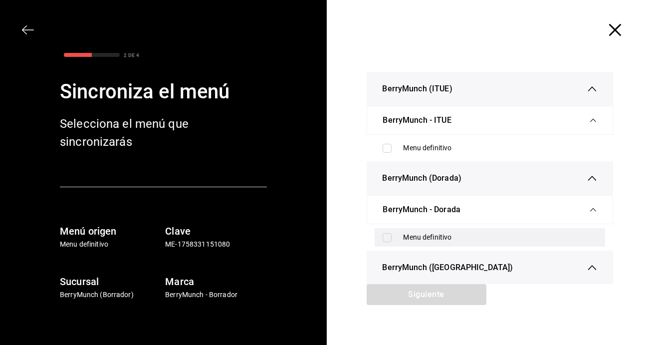
click at [386, 236] on input "checkbox" at bounding box center [387, 237] width 9 height 9
checkbox input "true"
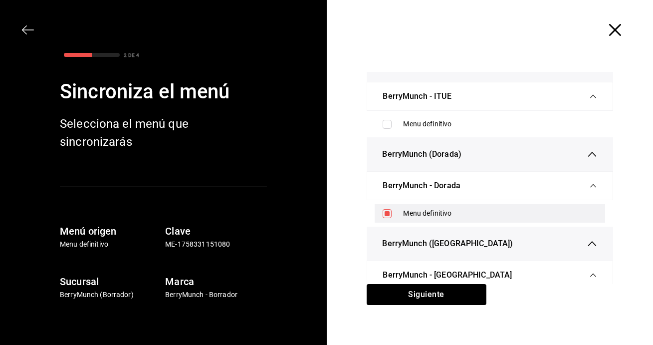
scroll to position [47, 0]
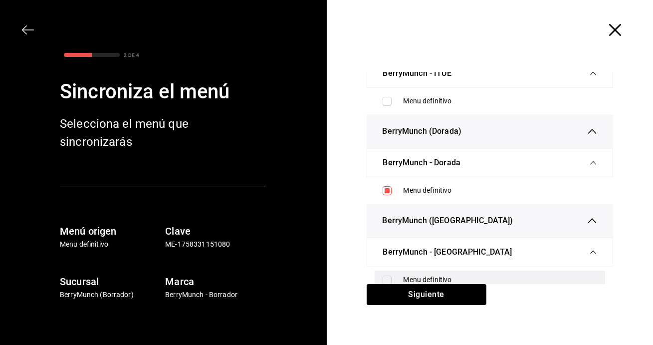
click at [391, 277] on input "checkbox" at bounding box center [387, 279] width 9 height 9
checkbox input "true"
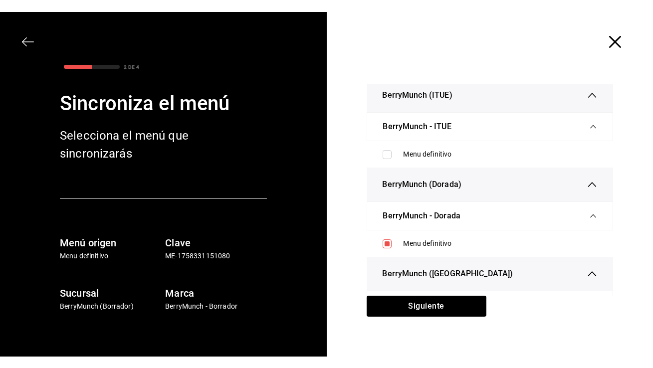
scroll to position [0, 0]
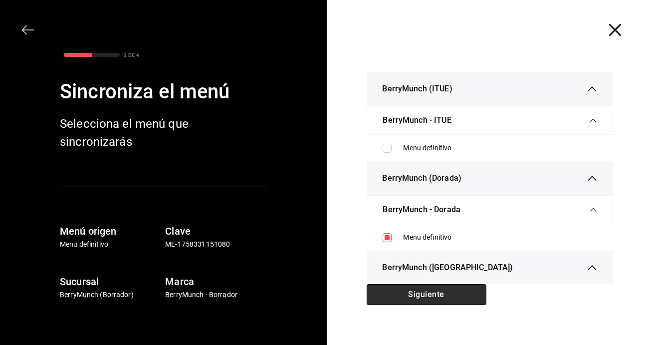
click at [427, 294] on button "Siguiente" at bounding box center [427, 294] width 120 height 21
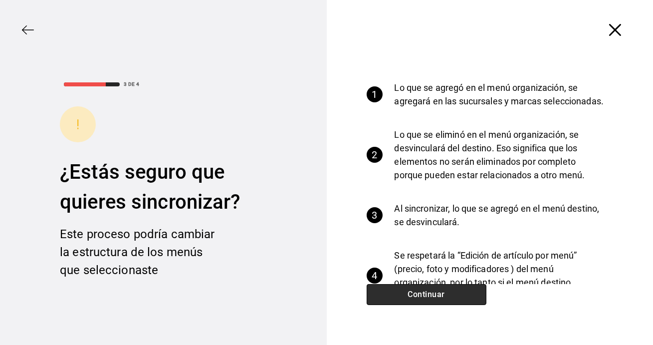
click at [427, 295] on button "Continuar" at bounding box center [427, 294] width 120 height 21
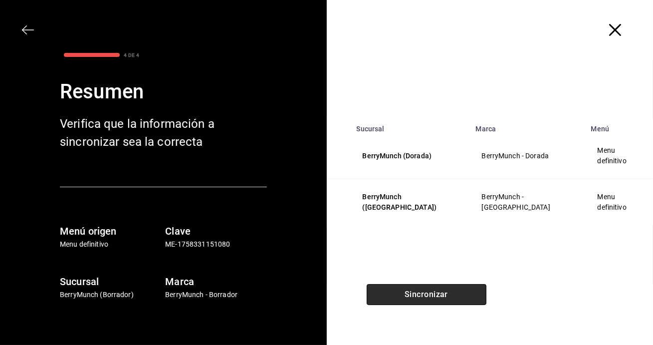
click at [413, 293] on button "Sincronizar" at bounding box center [427, 294] width 120 height 21
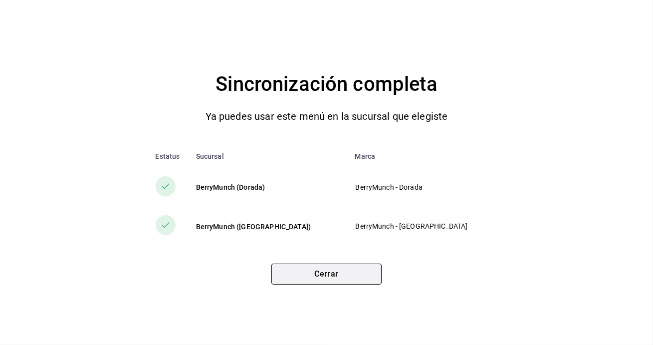
click at [316, 273] on button "Cerrar" at bounding box center [326, 273] width 110 height 21
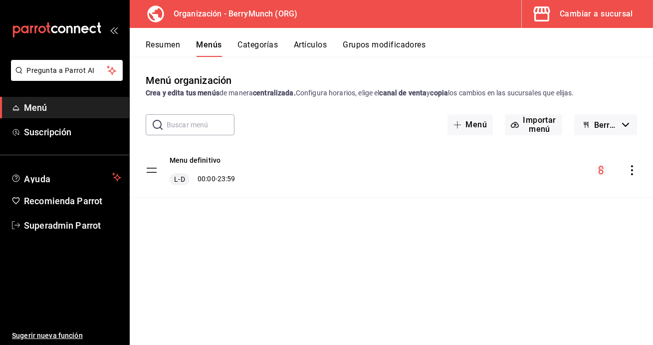
click at [605, 20] on div "Cambiar a sucursal" at bounding box center [596, 14] width 73 height 14
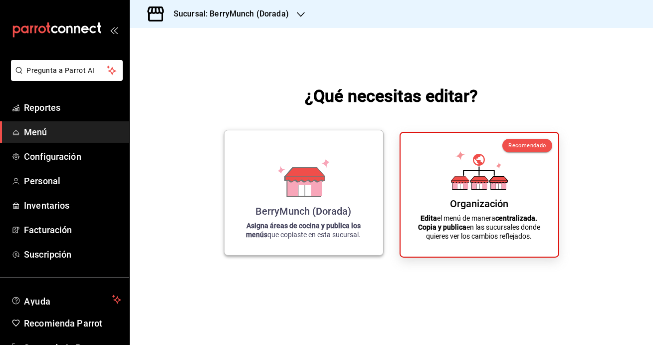
click at [313, 171] on icon at bounding box center [304, 174] width 39 height 14
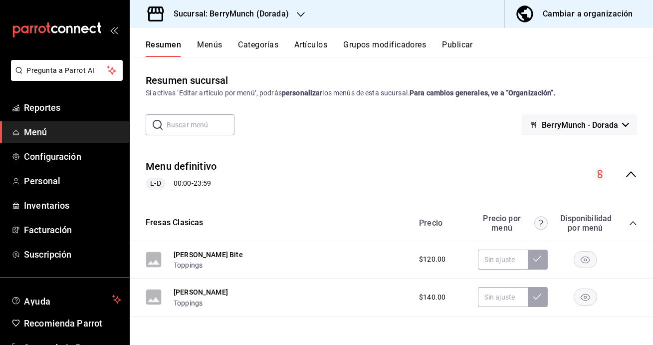
click at [561, 19] on div "Cambiar a organización" at bounding box center [588, 14] width 90 height 14
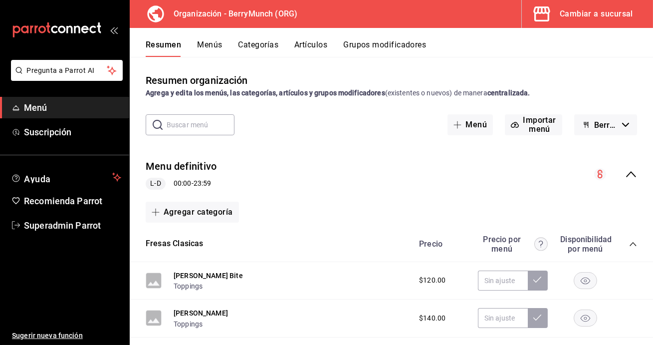
click at [629, 7] on div "Cambiar a sucursal" at bounding box center [596, 14] width 73 height 14
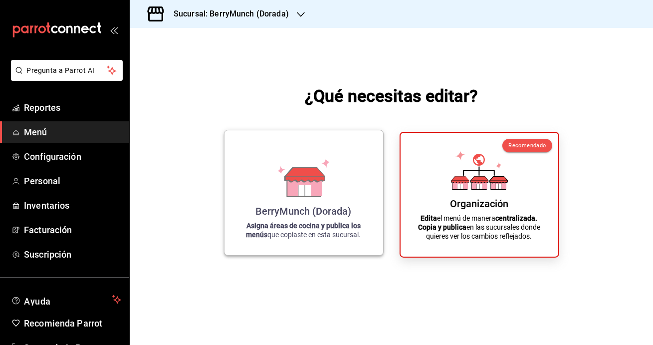
click at [331, 191] on icon at bounding box center [303, 177] width 57 height 39
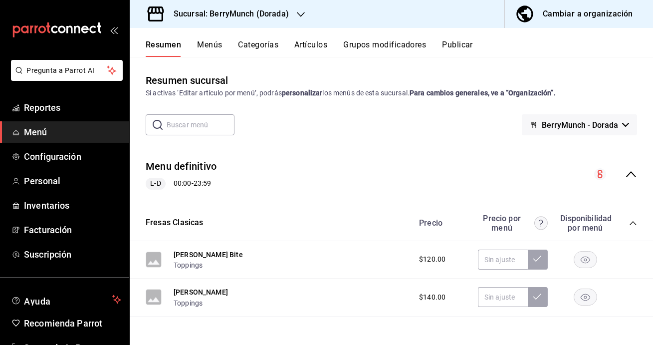
click at [570, 16] on div "Cambiar a organización" at bounding box center [588, 14] width 90 height 14
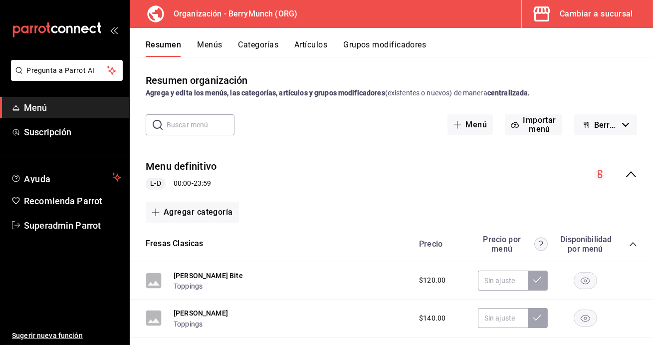
click at [568, 19] on div "Cambiar a sucursal" at bounding box center [596, 14] width 73 height 14
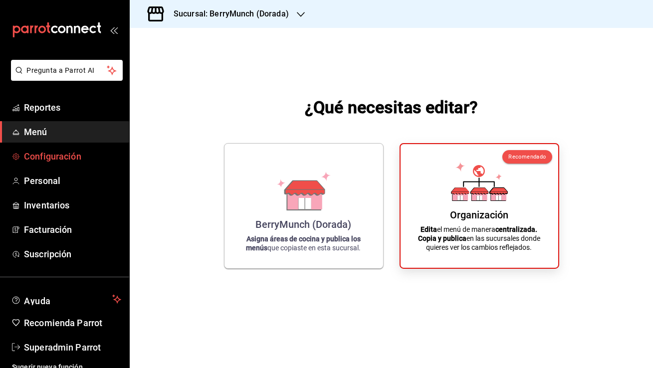
click at [75, 155] on span "Configuración" at bounding box center [72, 156] width 97 height 13
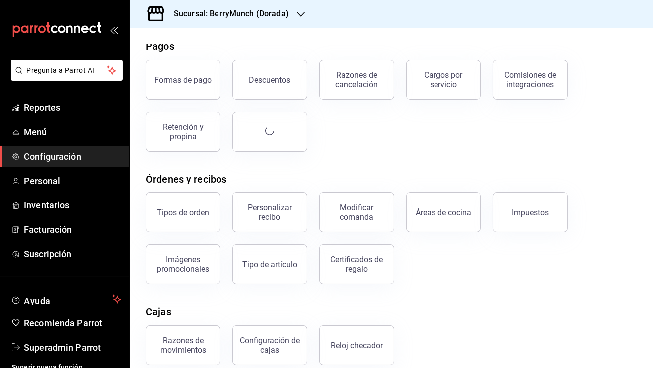
scroll to position [137, 0]
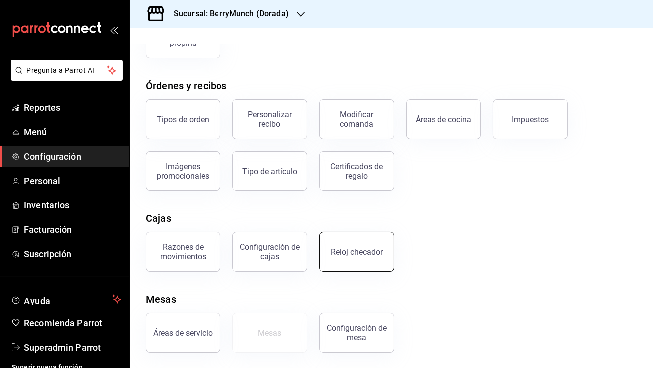
click at [351, 258] on button "Reloj checador" at bounding box center [356, 252] width 75 height 40
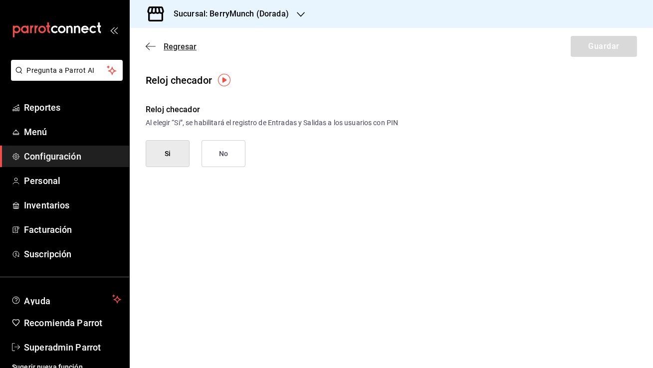
click at [151, 44] on icon "button" at bounding box center [151, 46] width 10 height 9
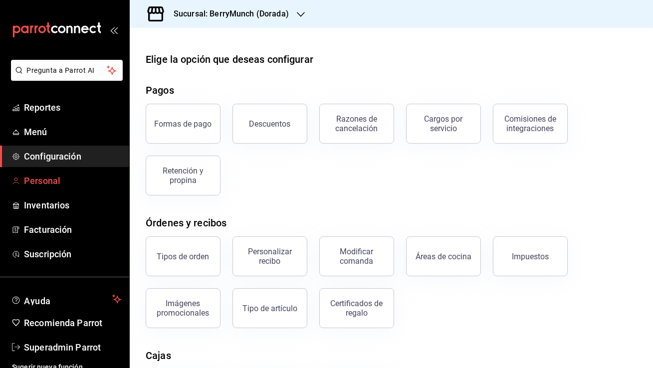
click at [65, 179] on span "Personal" at bounding box center [72, 180] width 97 height 13
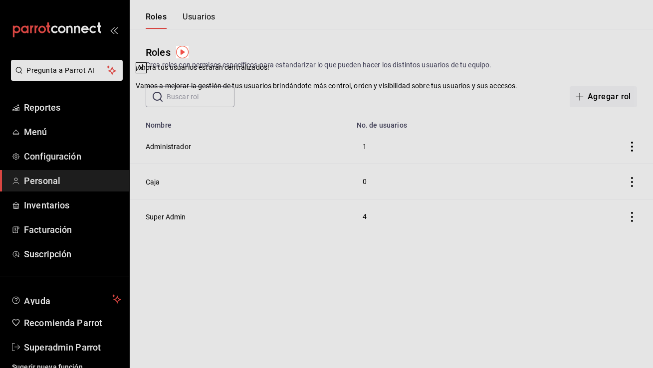
click at [145, 72] on icon at bounding box center [141, 68] width 8 height 8
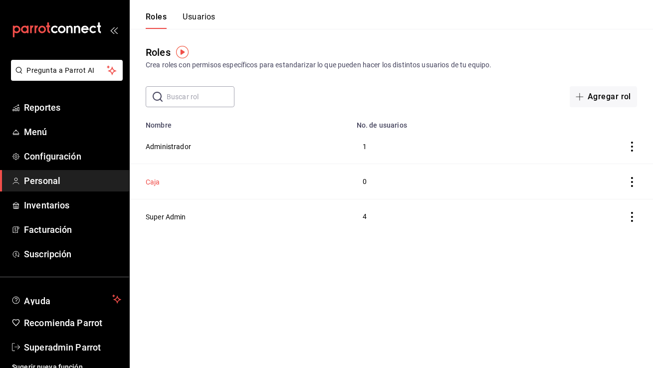
click at [151, 183] on button "Caja" at bounding box center [153, 182] width 14 height 10
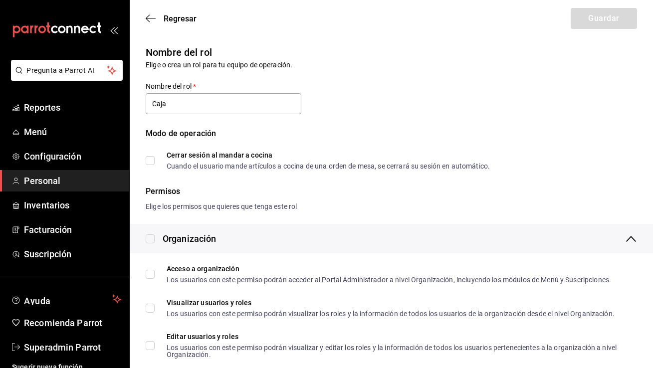
click at [63, 186] on span "Personal" at bounding box center [72, 180] width 97 height 13
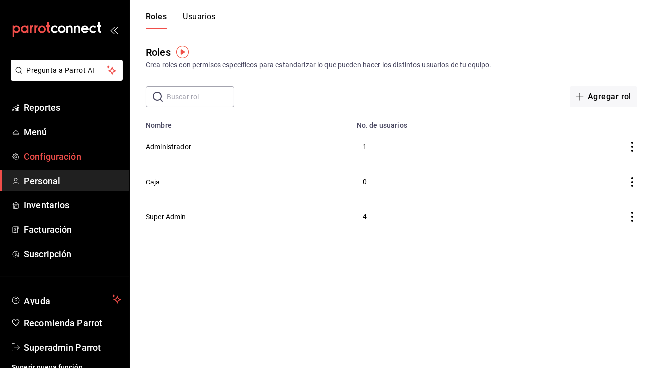
click at [74, 156] on span "Configuración" at bounding box center [72, 156] width 97 height 13
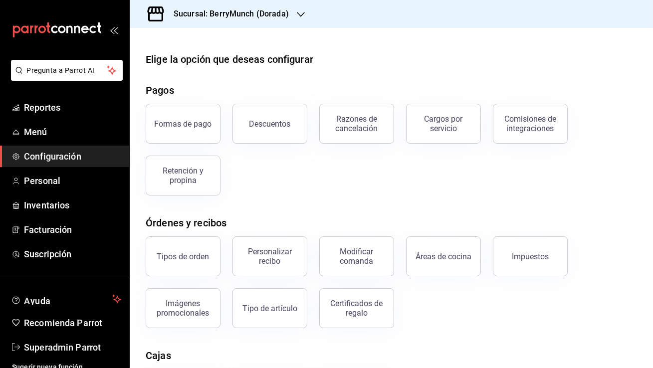
click at [273, 11] on h3 "Sucursal: BerryMunch (Dorada)" at bounding box center [227, 14] width 123 height 12
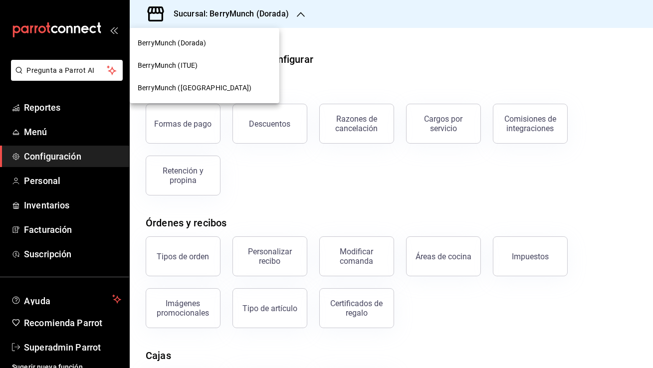
click at [429, 175] on div at bounding box center [326, 184] width 653 height 368
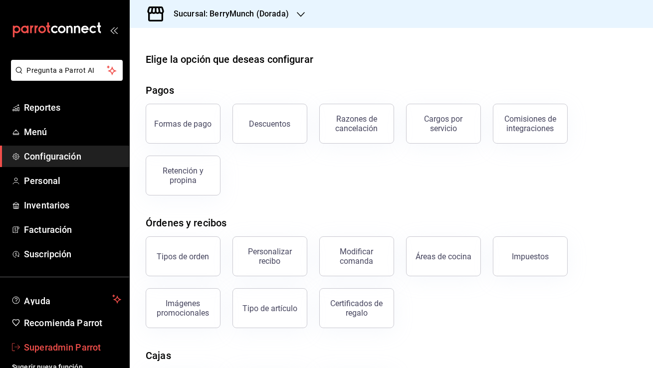
click at [80, 346] on span "Superadmin Parrot" at bounding box center [72, 347] width 97 height 13
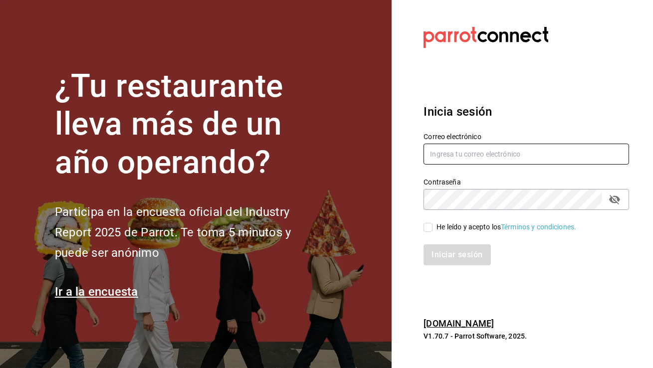
click at [460, 153] on input "text" at bounding box center [525, 154] width 205 height 21
paste input "berrymunch@dorada.com"
type input "berrymunch@dorada.com"
click at [427, 230] on input "He leído y acepto los Términos y condiciones." at bounding box center [427, 227] width 9 height 9
checkbox input "true"
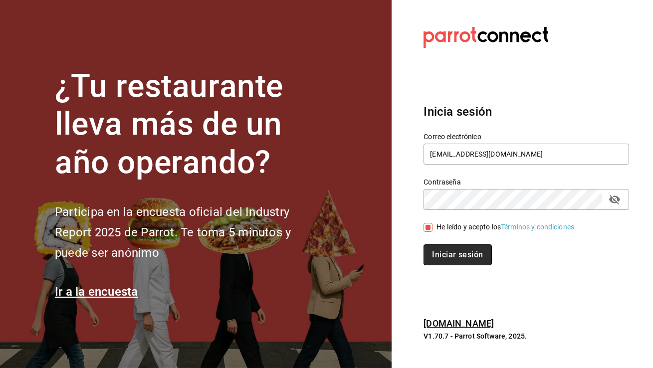
click at [447, 259] on button "Iniciar sesión" at bounding box center [457, 254] width 68 height 21
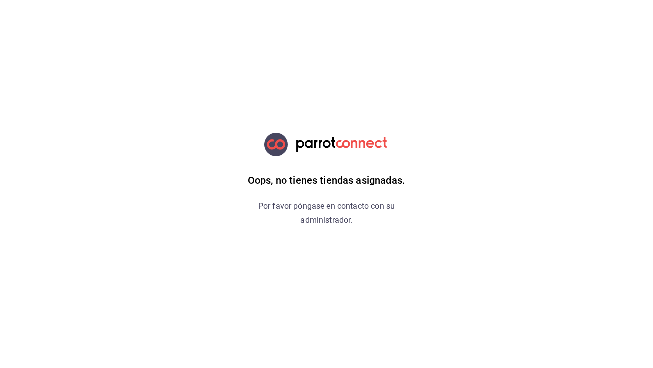
click at [166, 0] on html "Oops, no tienes tiendas asignadas. Por favor póngase en contacto con su adminis…" at bounding box center [326, 0] width 653 height 0
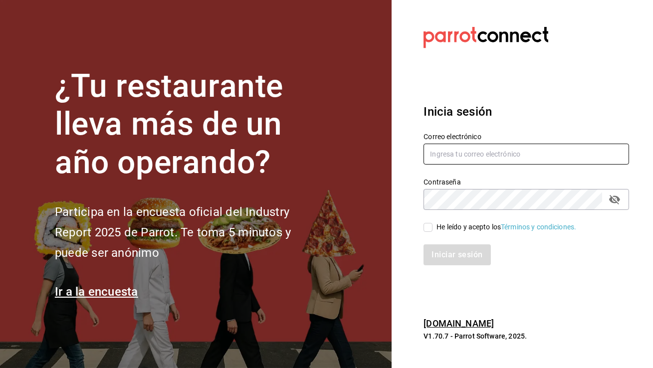
click at [440, 152] on input "text" at bounding box center [525, 154] width 205 height 21
click at [483, 152] on input "ber" at bounding box center [525, 154] width 205 height 21
paste input "[EMAIL_ADDRESS][DOMAIN_NAME]"
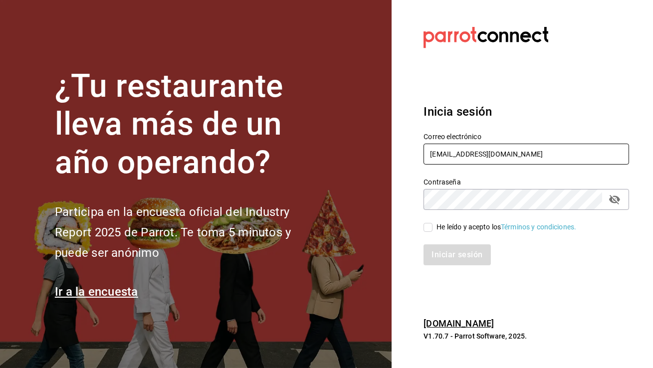
type input "berberrymunch@dorada.com"
click at [428, 228] on input "He leído y acepto los Términos y condiciones." at bounding box center [427, 227] width 9 height 9
checkbox input "true"
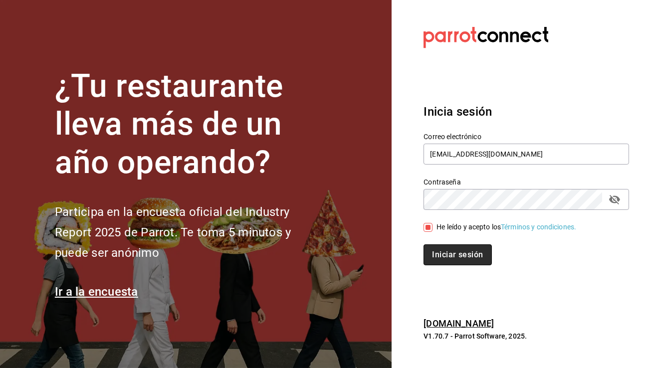
click at [440, 263] on button "Iniciar sesión" at bounding box center [457, 254] width 68 height 21
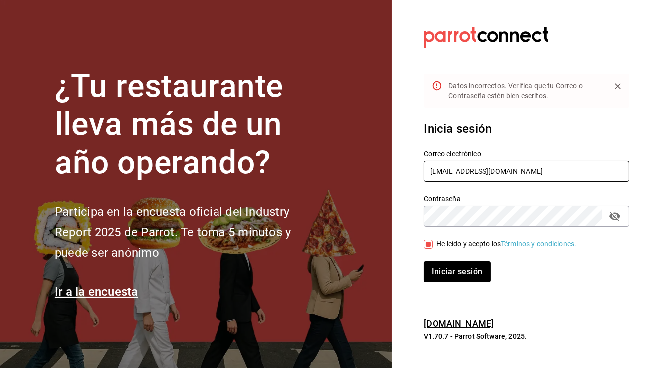
click at [439, 171] on input "berberrymunch@dorada.com" at bounding box center [525, 171] width 205 height 21
type input "[EMAIL_ADDRESS][DOMAIN_NAME]"
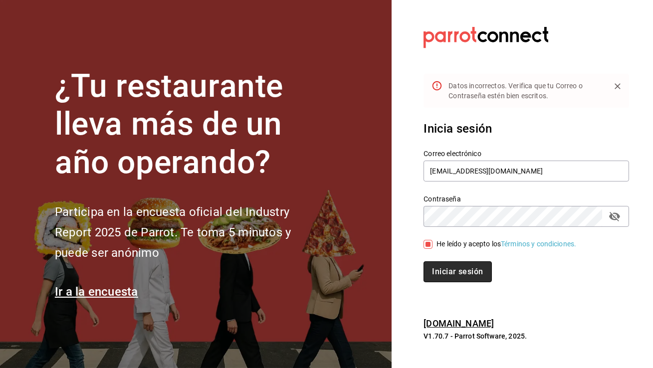
click at [447, 267] on button "Iniciar sesión" at bounding box center [457, 271] width 68 height 21
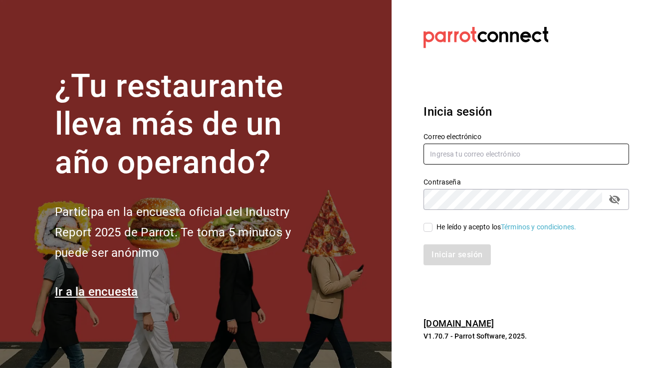
click at [475, 156] on input "text" at bounding box center [525, 154] width 205 height 21
paste input "[EMAIL_ADDRESS][DOMAIN_NAME]"
type input "[EMAIL_ADDRESS][DOMAIN_NAME]"
click at [426, 229] on input "He leído y acepto los Términos y condiciones." at bounding box center [427, 227] width 9 height 9
checkbox input "true"
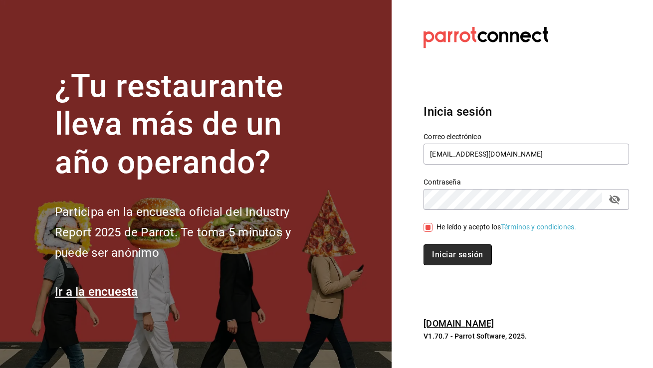
click at [445, 254] on button "Iniciar sesión" at bounding box center [457, 254] width 68 height 21
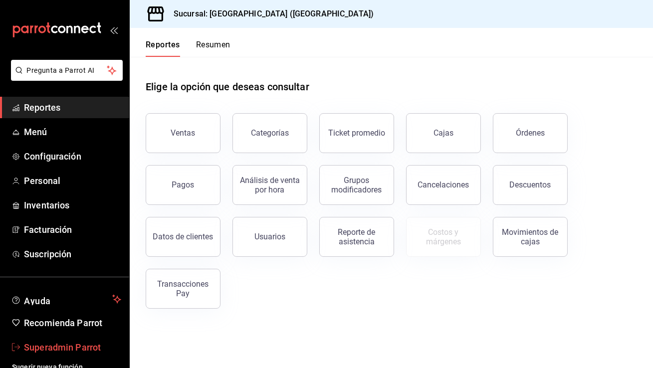
click at [75, 346] on span "Superadmin Parrot" at bounding box center [72, 347] width 97 height 13
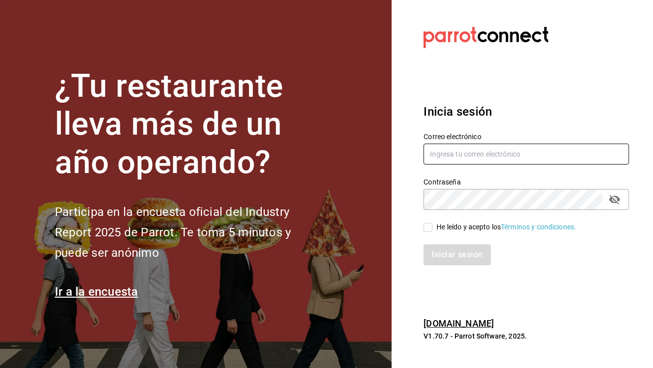
click at [447, 148] on input "text" at bounding box center [525, 154] width 205 height 21
click at [483, 152] on input "text" at bounding box center [525, 154] width 205 height 21
paste input "berrymunch@itue.com"
type input "berrymunch@itue.com"
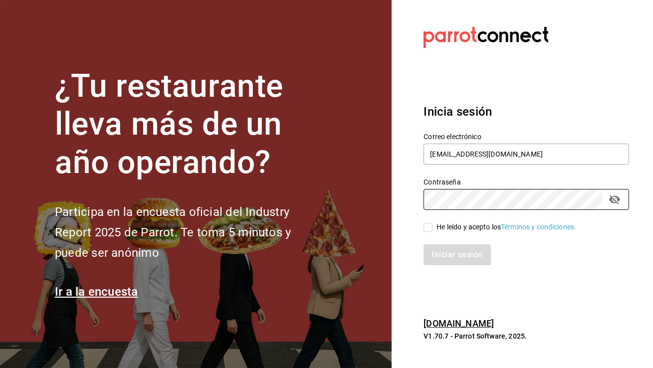
click at [430, 228] on input "He leído y acepto los Términos y condiciones." at bounding box center [427, 227] width 9 height 9
checkbox input "true"
click at [451, 253] on button "Iniciar sesión" at bounding box center [457, 254] width 68 height 21
click at [472, 154] on input "text" at bounding box center [525, 154] width 205 height 21
click at [492, 156] on input "[EMAIL_ADDRESS][DOMAIN_NAME]" at bounding box center [525, 154] width 205 height 21
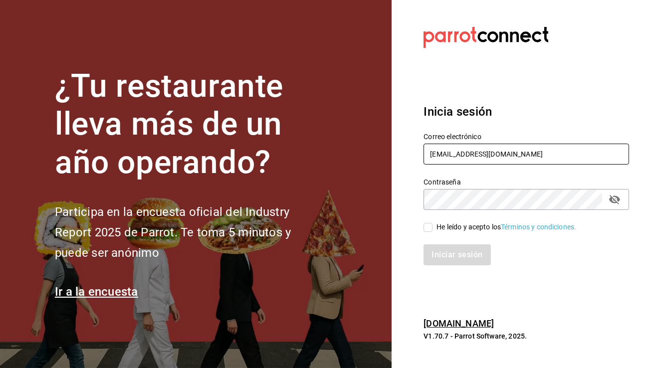
click at [492, 156] on input "[EMAIL_ADDRESS][DOMAIN_NAME]" at bounding box center [525, 154] width 205 height 21
type input "[EMAIL_ADDRESS][DOMAIN_NAME]"
click at [427, 228] on input "He leído y acepto los Términos y condiciones." at bounding box center [427, 227] width 9 height 9
checkbox input "true"
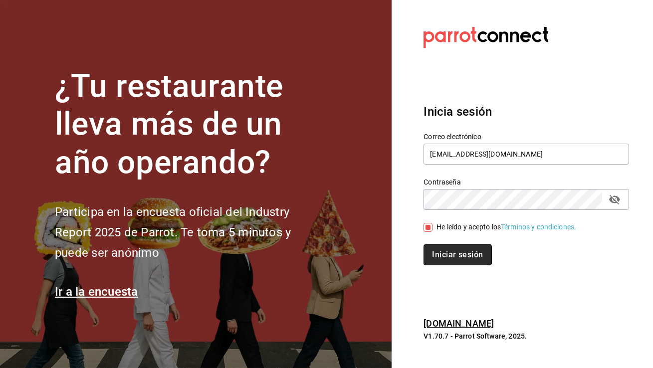
click at [443, 250] on button "Iniciar sesión" at bounding box center [457, 254] width 68 height 21
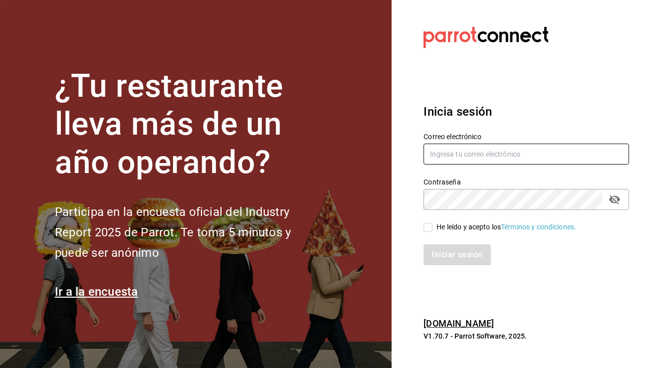
click at [460, 153] on input "text" at bounding box center [525, 154] width 205 height 21
click at [490, 155] on input "[EMAIL_ADDRESS][DOMAIN_NAME]" at bounding box center [525, 154] width 205 height 21
type input "[EMAIL_ADDRESS][DOMAIN_NAME]"
click at [433, 225] on span "He leído y acepto los Términos y condiciones." at bounding box center [504, 227] width 144 height 10
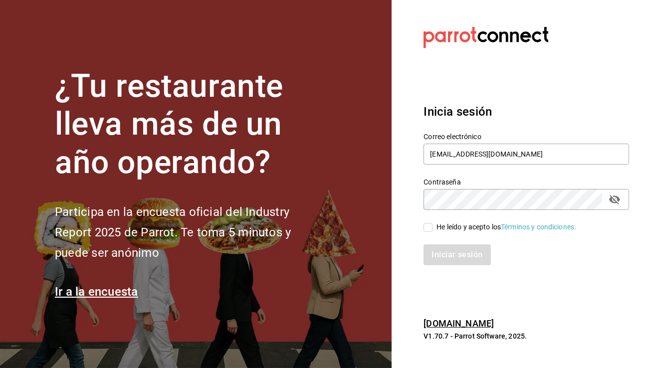
click at [432, 225] on input "He leído y acepto los Términos y condiciones." at bounding box center [427, 227] width 9 height 9
checkbox input "true"
click at [443, 255] on button "Iniciar sesión" at bounding box center [457, 254] width 68 height 21
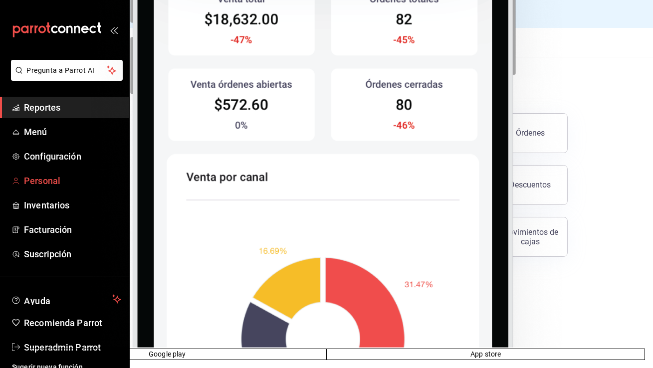
click at [56, 182] on span "Personal" at bounding box center [72, 180] width 97 height 13
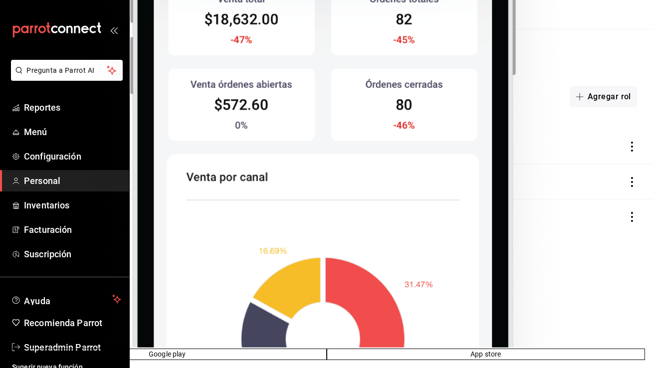
click at [199, 22] on button "Usuarios" at bounding box center [199, 20] width 33 height 17
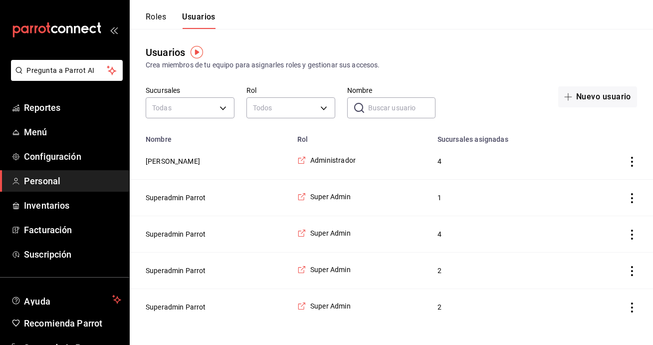
click at [235, 21] on header "Roles Usuarios" at bounding box center [391, 14] width 523 height 29
click at [155, 18] on button "Roles" at bounding box center [156, 20] width 20 height 17
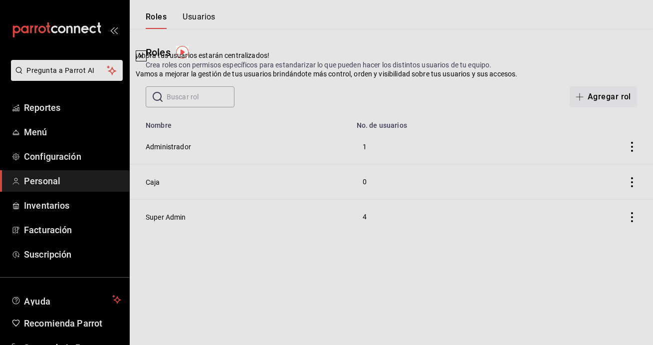
click at [143, 58] on icon at bounding box center [141, 56] width 4 height 4
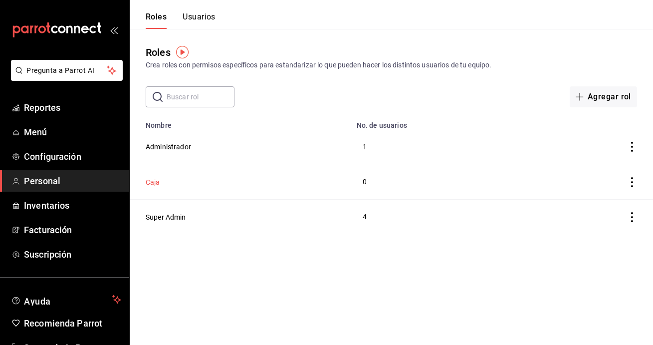
click at [152, 183] on button "Caja" at bounding box center [153, 182] width 14 height 10
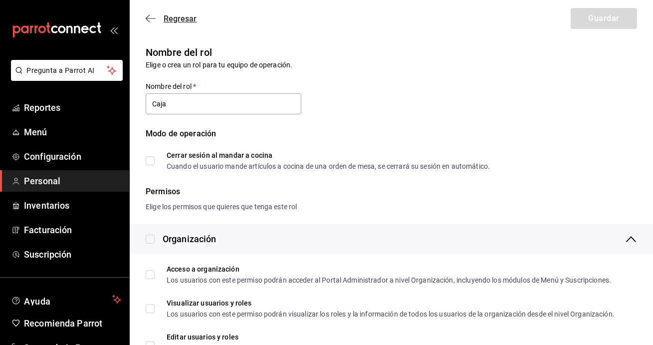
click at [147, 20] on icon "button" at bounding box center [151, 18] width 10 height 9
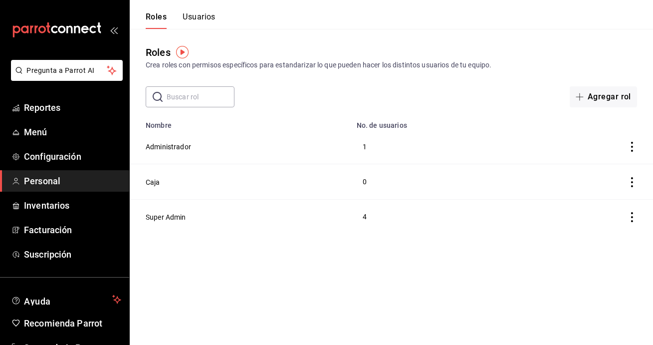
click at [196, 15] on button "Usuarios" at bounding box center [199, 20] width 33 height 17
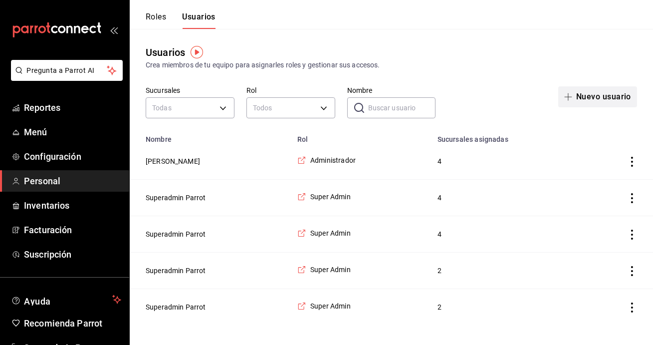
click at [606, 88] on button "Nuevo usuario" at bounding box center [597, 96] width 79 height 21
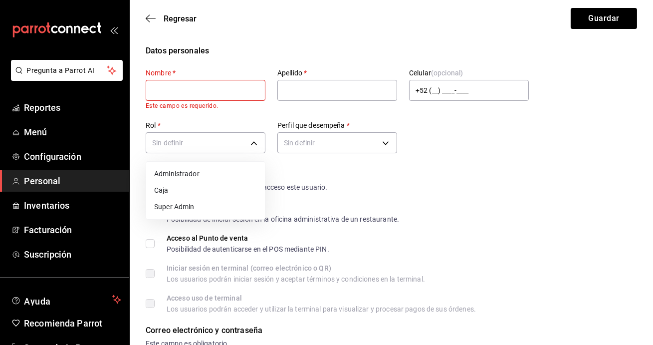
click at [436, 126] on div at bounding box center [326, 172] width 653 height 345
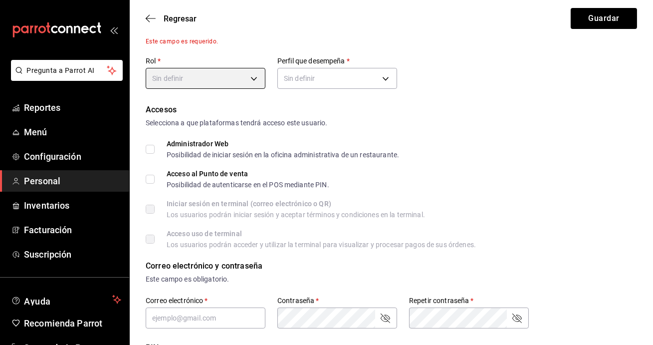
scroll to position [74, 0]
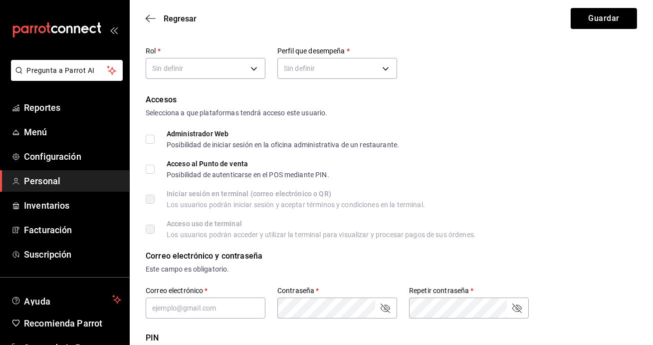
click at [150, 142] on div "Accesos Selecciona a que plataformas tendrá acceso este usuario. Administrador …" at bounding box center [391, 166] width 491 height 144
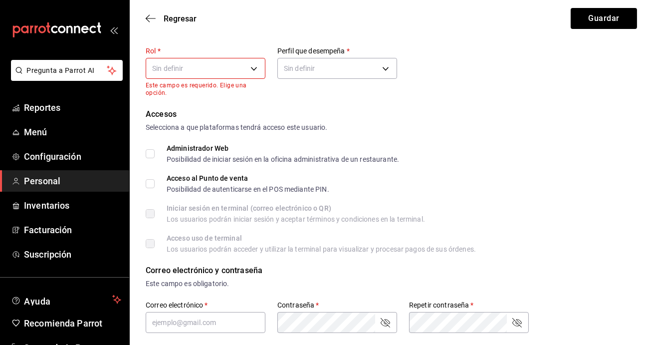
click at [149, 184] on input "Acceso al Punto de venta Posibilidad de autenticarse en el POS mediante PIN." at bounding box center [150, 183] width 9 height 9
checkbox input "true"
click at [149, 154] on input "Administrador Web Posibilidad de iniciar sesión en la oficina administrativa de…" at bounding box center [150, 153] width 9 height 9
click at [149, 156] on input "Administrador Web Posibilidad de iniciar sesión en la oficina administrativa de…" at bounding box center [150, 153] width 9 height 9
checkbox input "false"
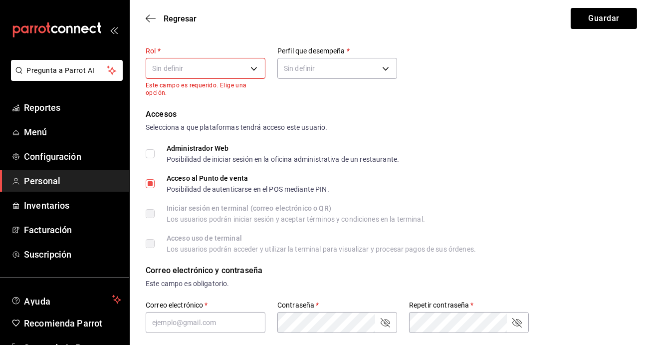
click at [151, 183] on input "Acceso al Punto de venta Posibilidad de autenticarse en el POS mediante PIN." at bounding box center [150, 183] width 9 height 9
checkbox input "false"
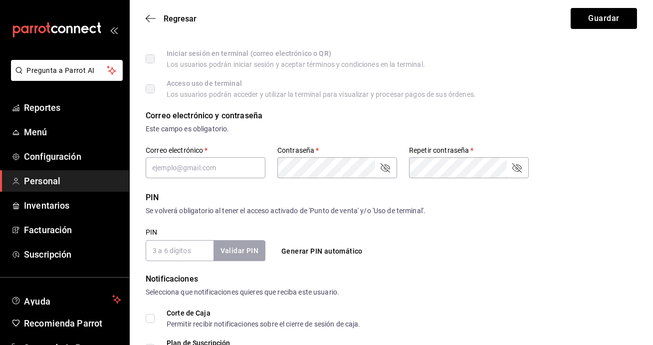
scroll to position [232, 0]
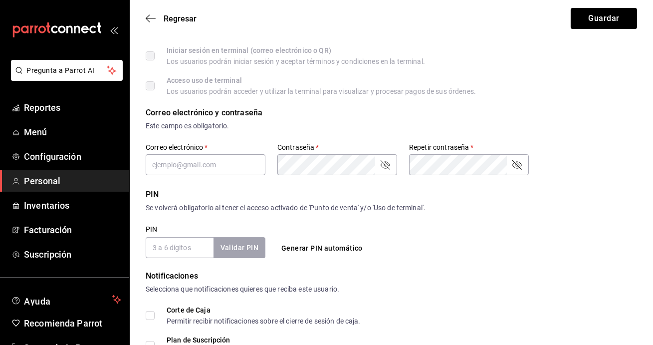
click at [175, 250] on input "PIN" at bounding box center [180, 247] width 68 height 21
click at [172, 258] on form "Datos personales Nombre   * Este campo es requerido. Apellido   * Celular (opci…" at bounding box center [391, 159] width 491 height 692
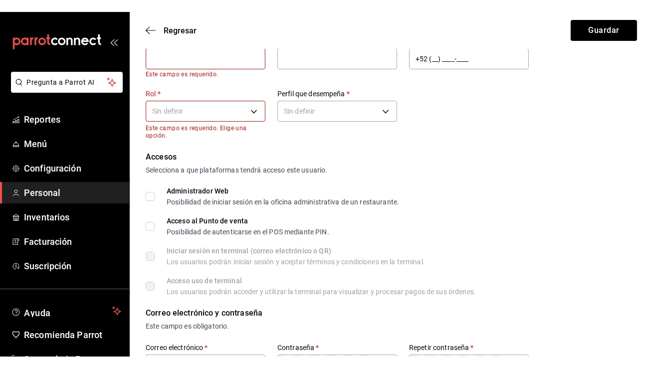
scroll to position [0, 0]
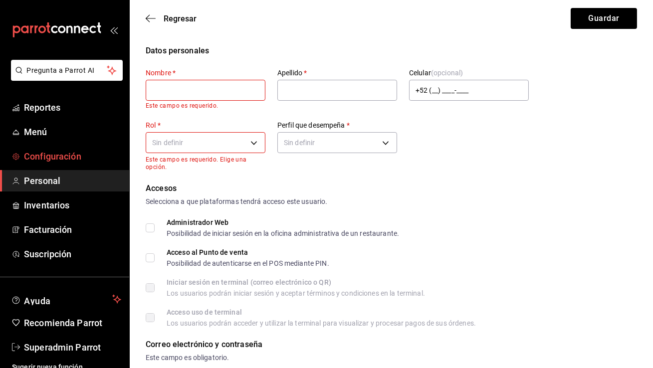
click at [75, 163] on span "Configuración" at bounding box center [72, 156] width 97 height 13
